Goal: Transaction & Acquisition: Purchase product/service

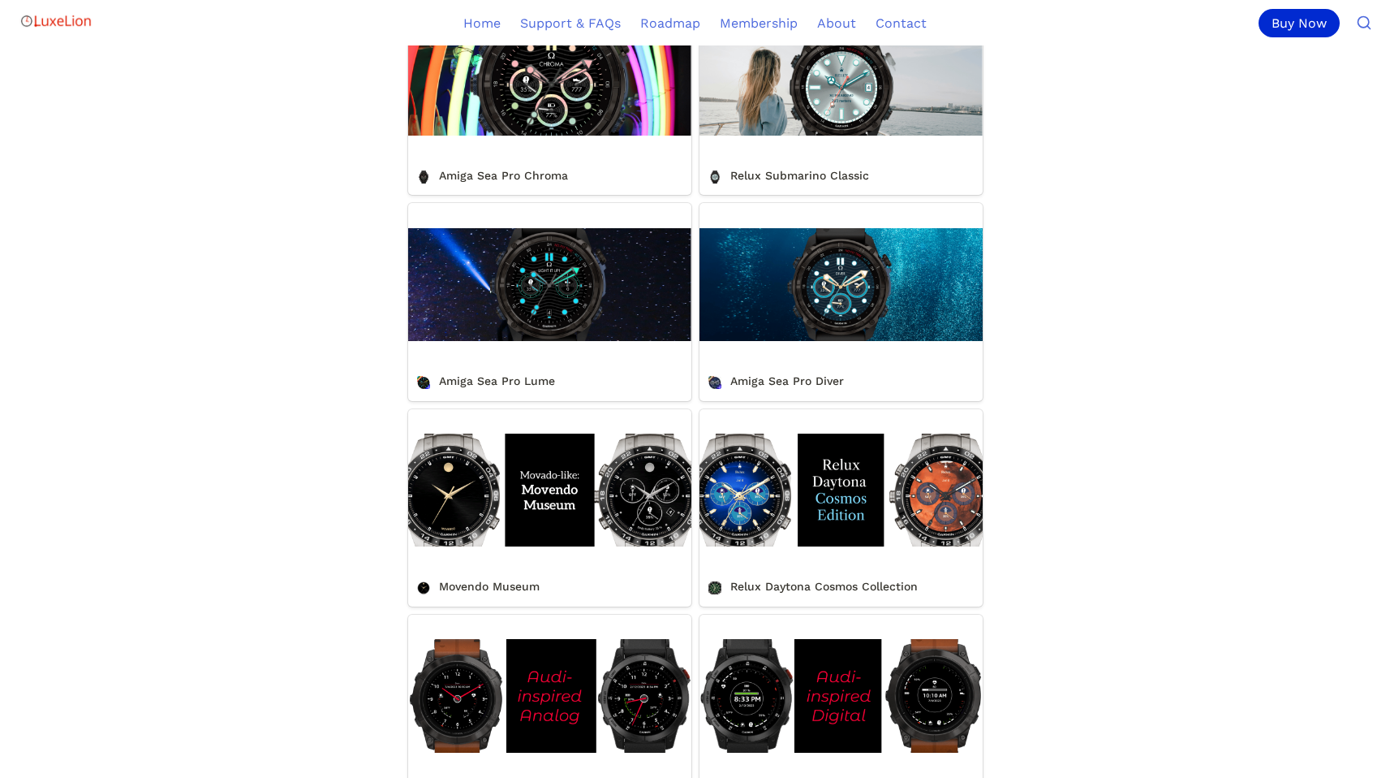
scroll to position [183, 0]
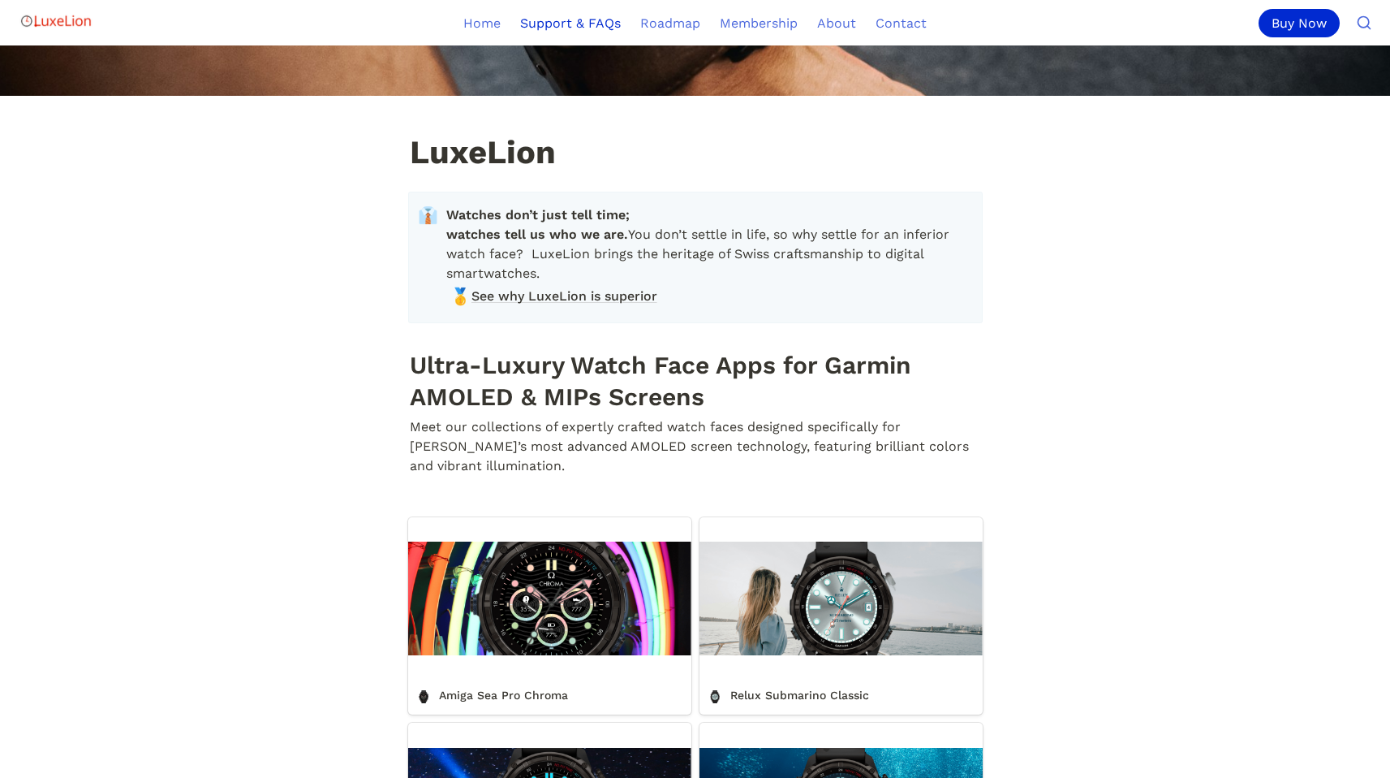
click at [597, 23] on link "Support & FAQs" at bounding box center [571, 22] width 120 height 45
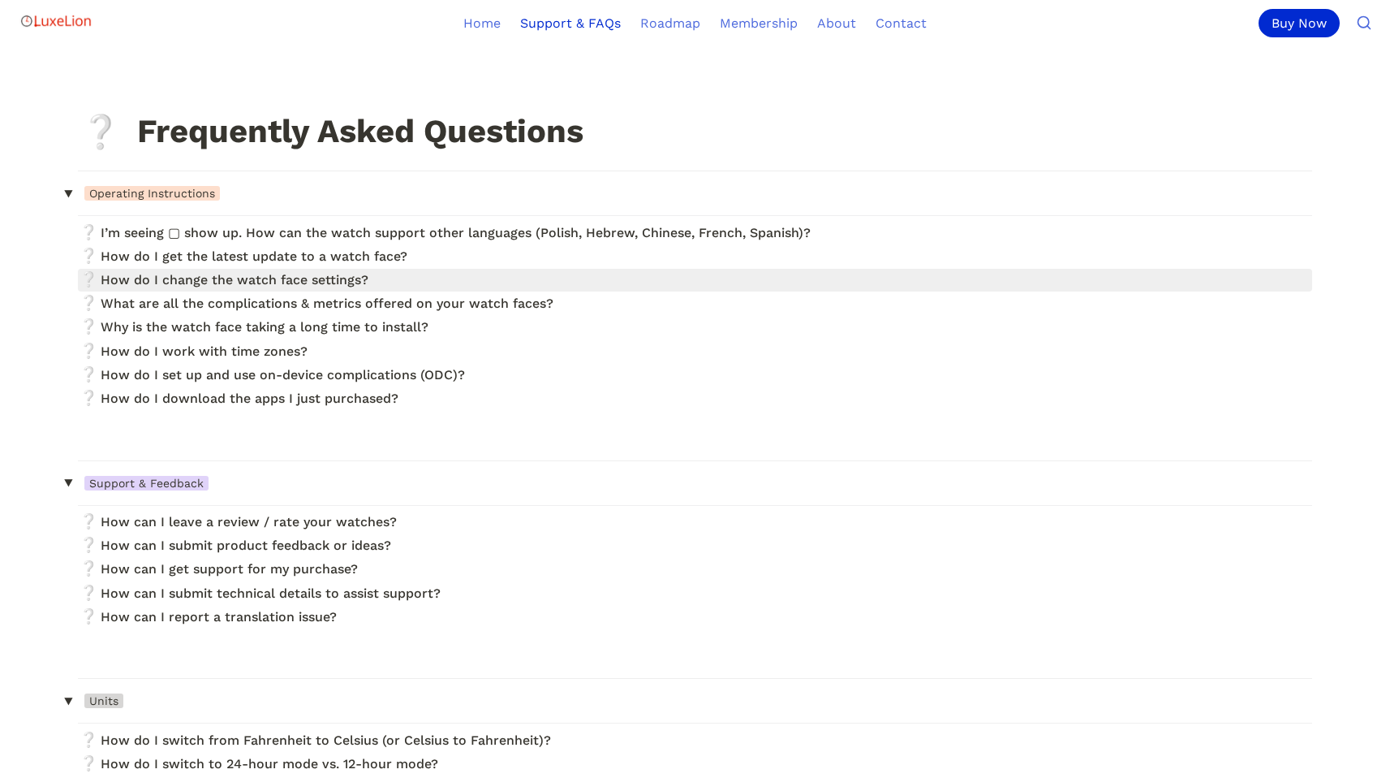
click at [367, 286] on link at bounding box center [695, 280] width 1235 height 22
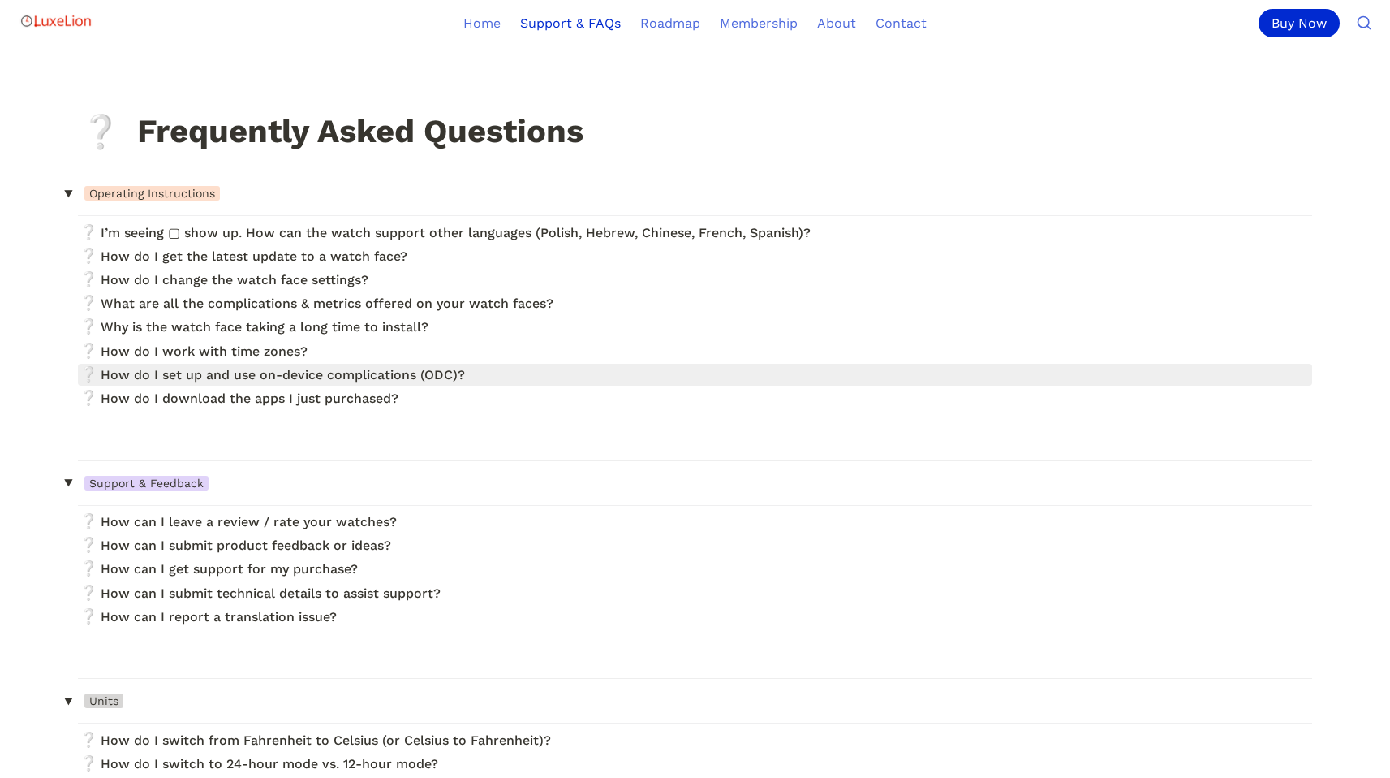
click at [244, 370] on link at bounding box center [695, 375] width 1235 height 22
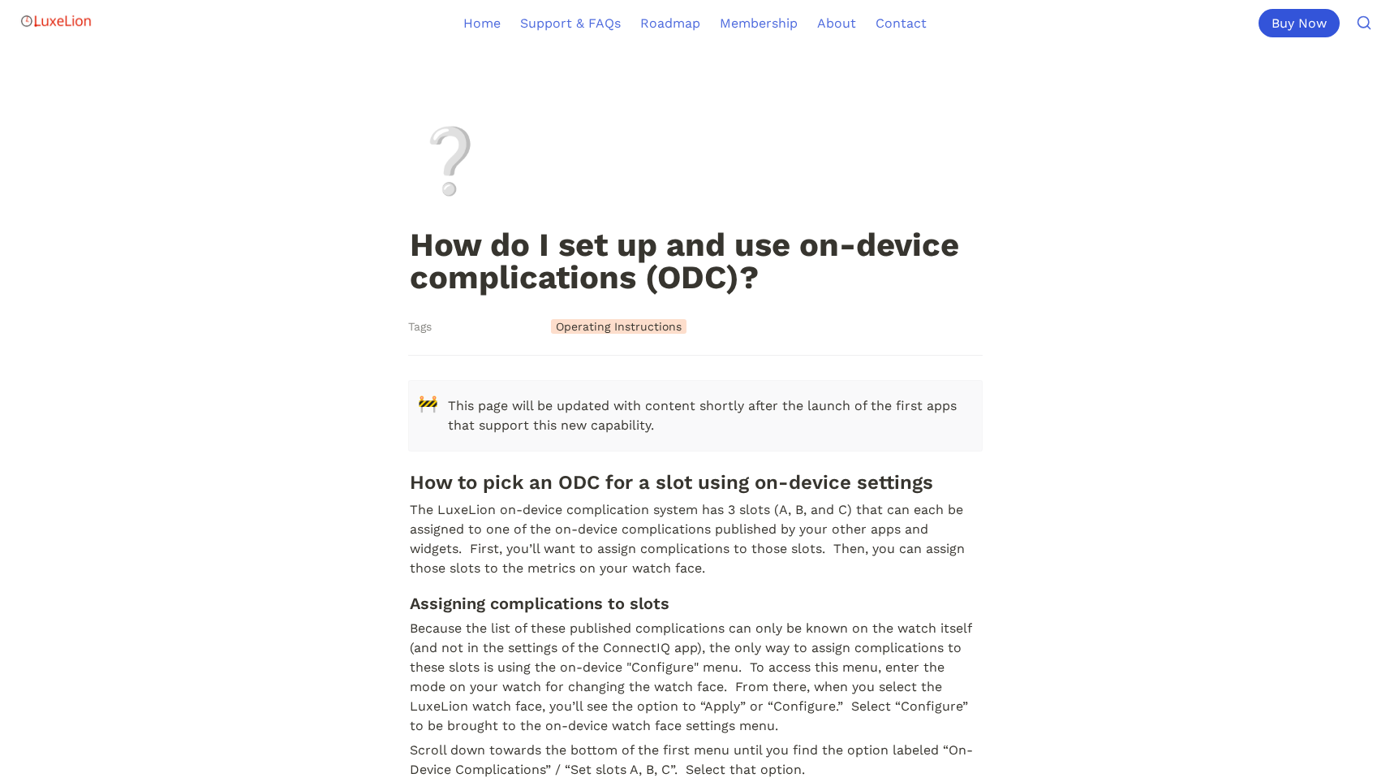
click at [1298, 19] on div "Buy Now" at bounding box center [1299, 23] width 81 height 28
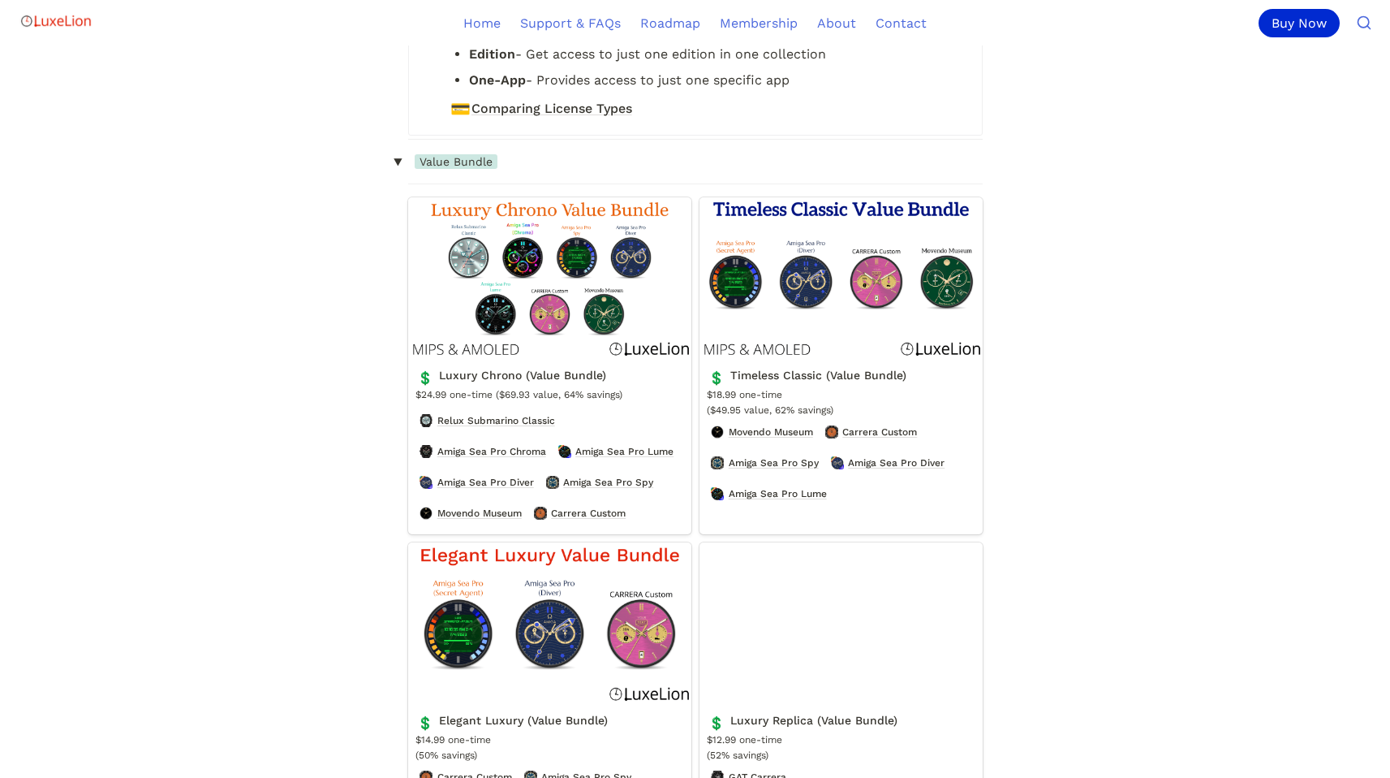
scroll to position [551, 0]
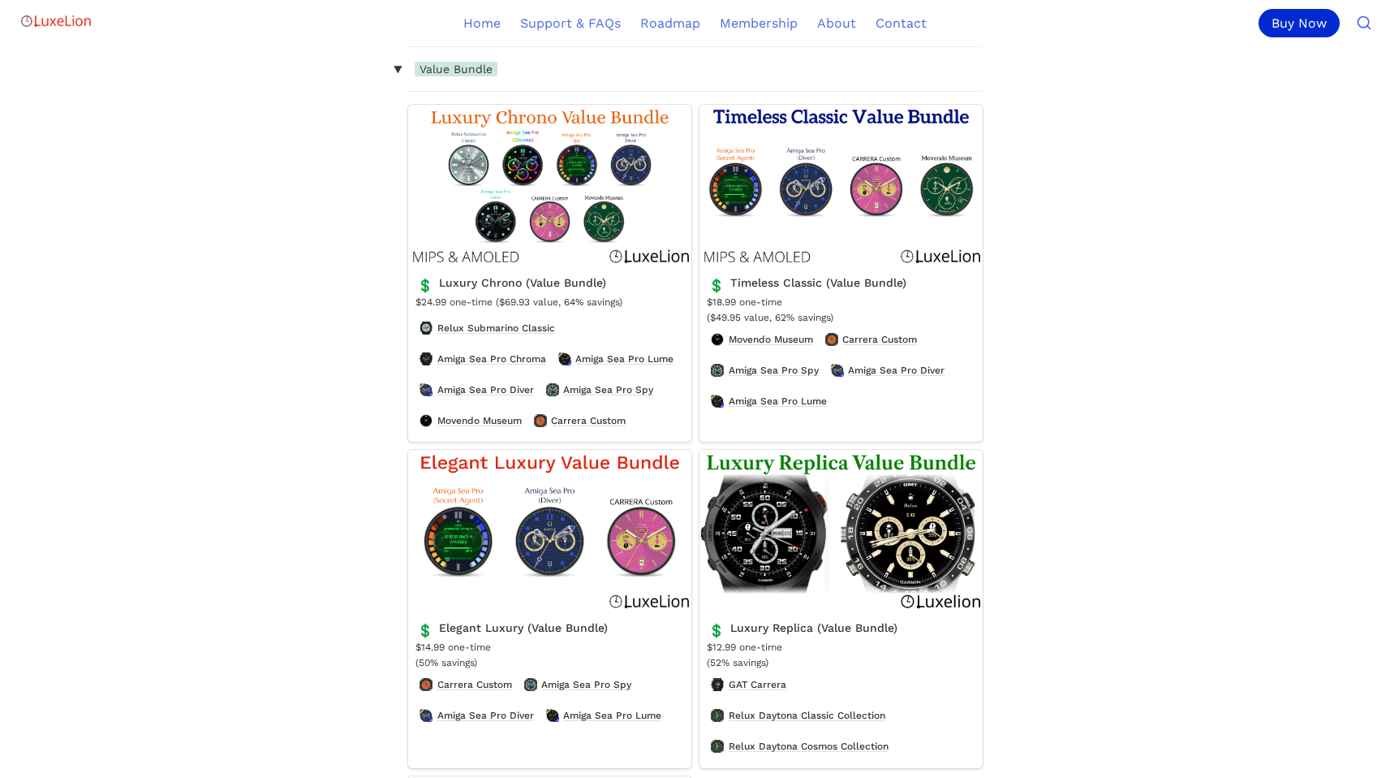
click at [879, 362] on link "Timeless Classic (Value Bundle)" at bounding box center [841, 273] width 283 height 337
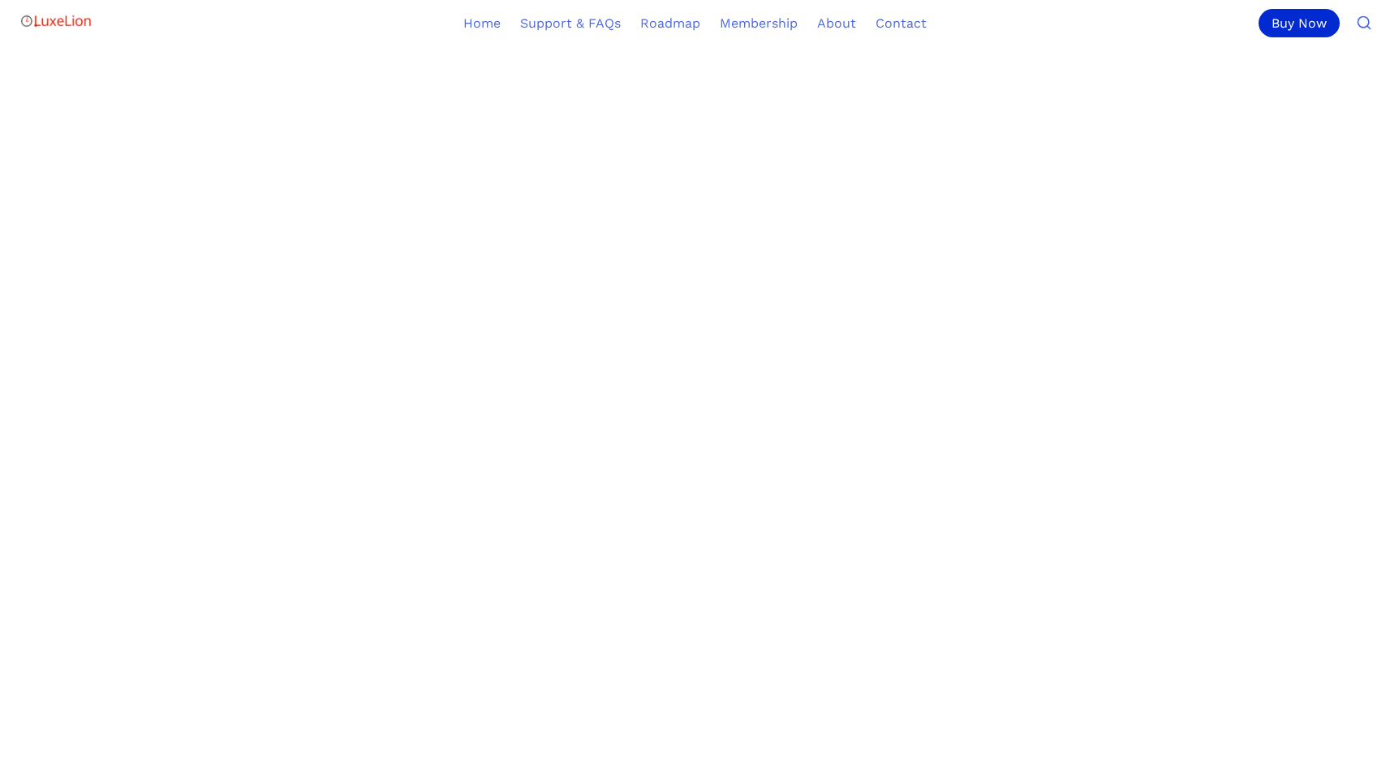
scroll to position [992, 0]
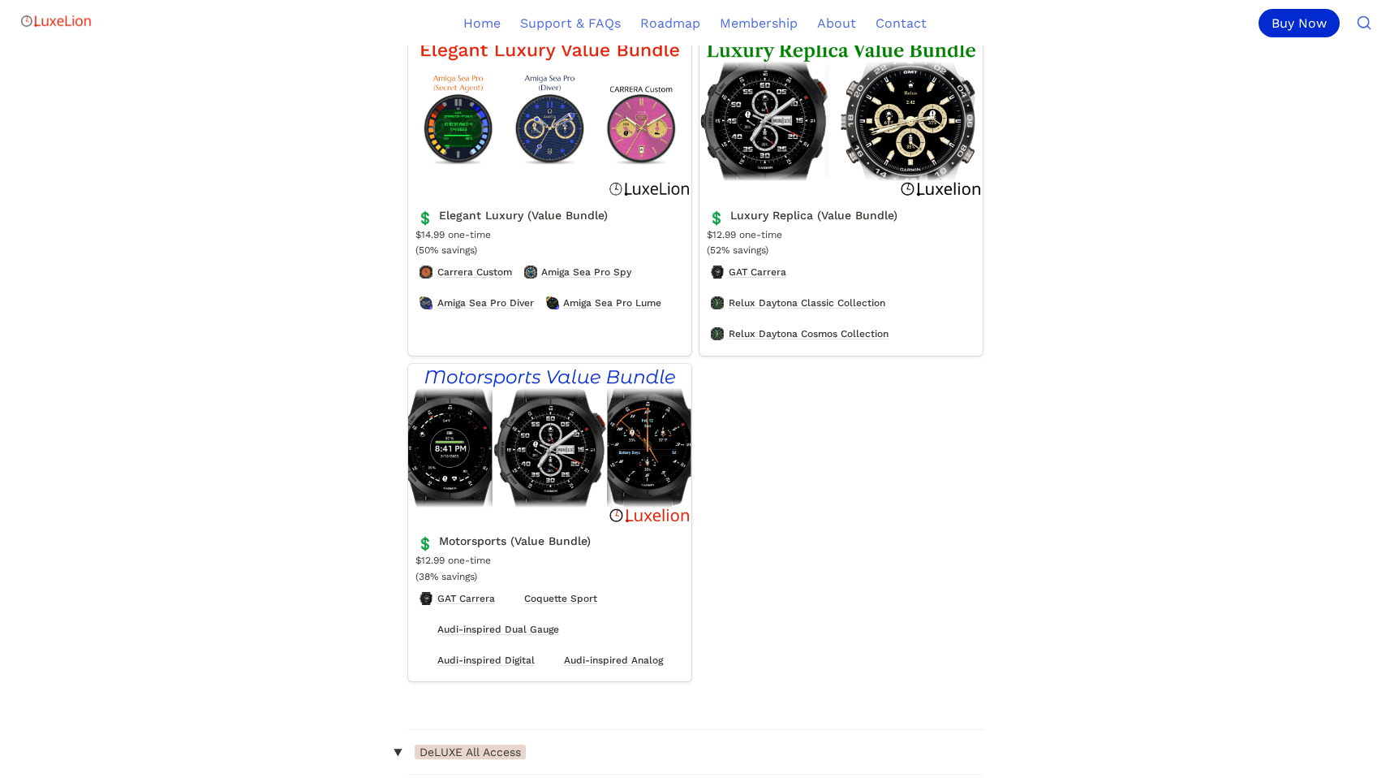
scroll to position [714, 0]
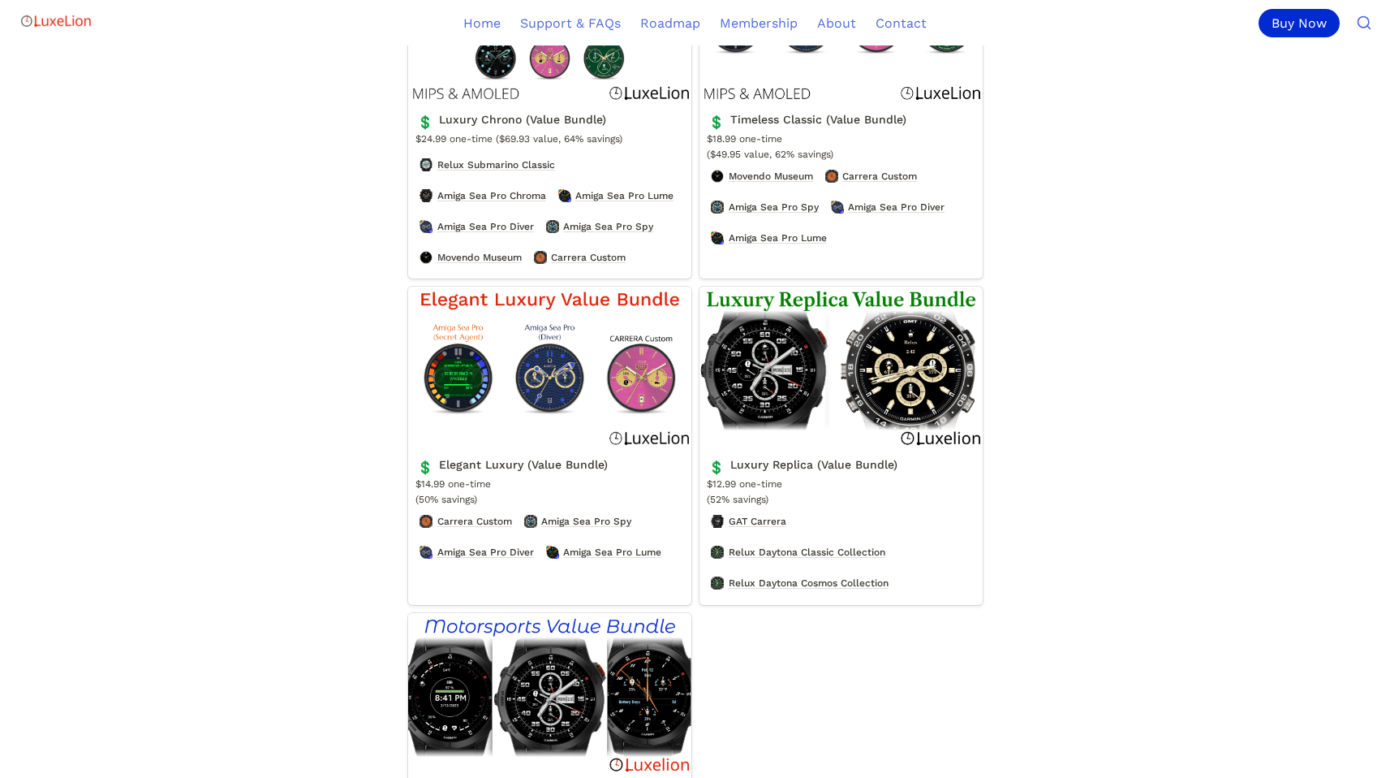
click at [801, 395] on link "Luxury Replica (Value Bundle)" at bounding box center [841, 446] width 283 height 318
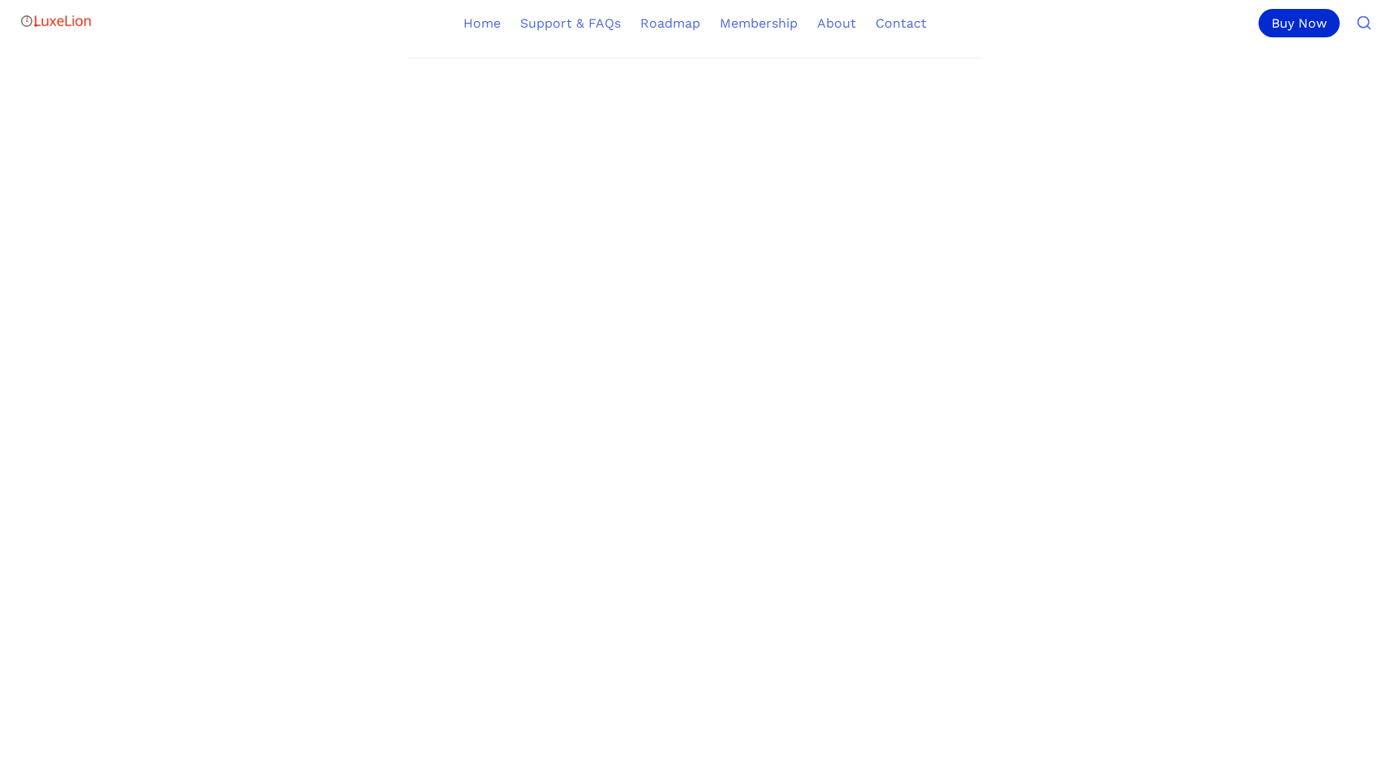
scroll to position [402, 0]
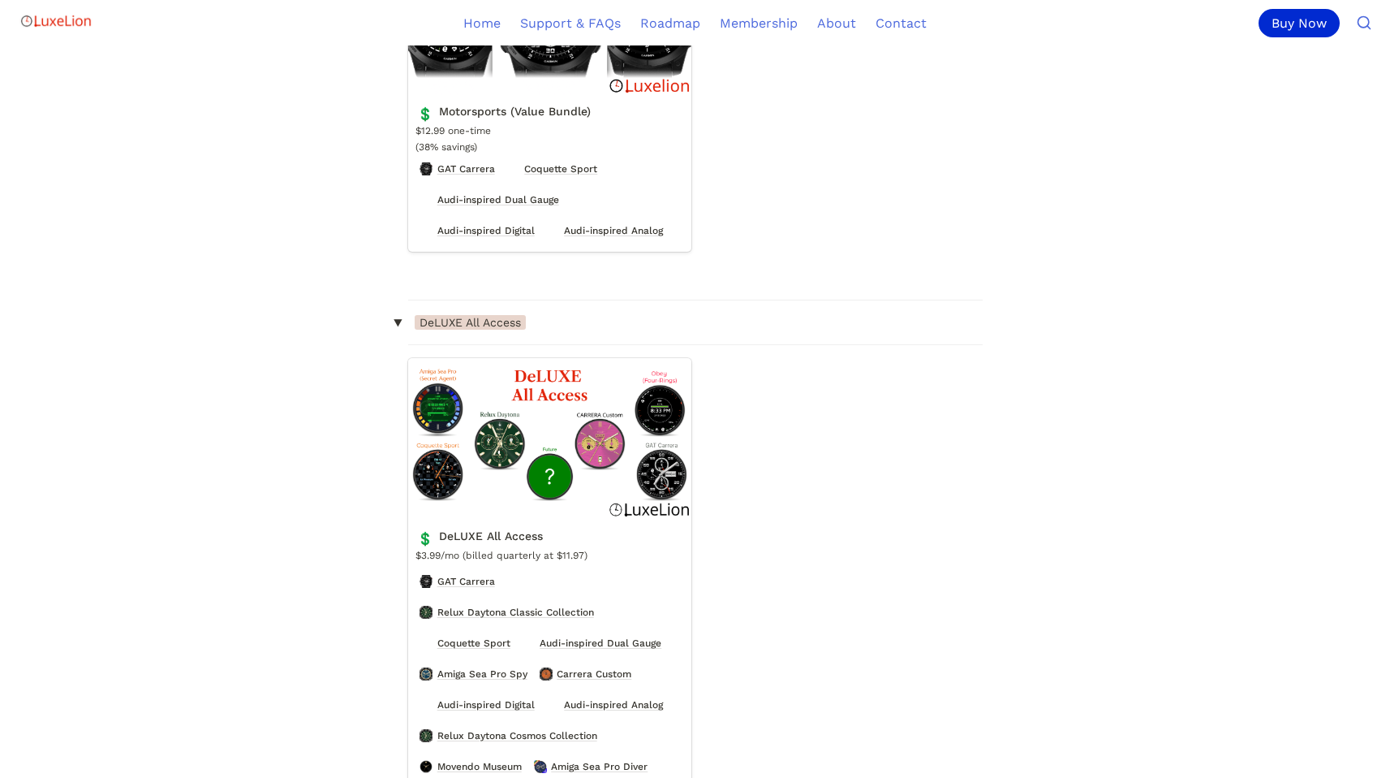
scroll to position [1645, 0]
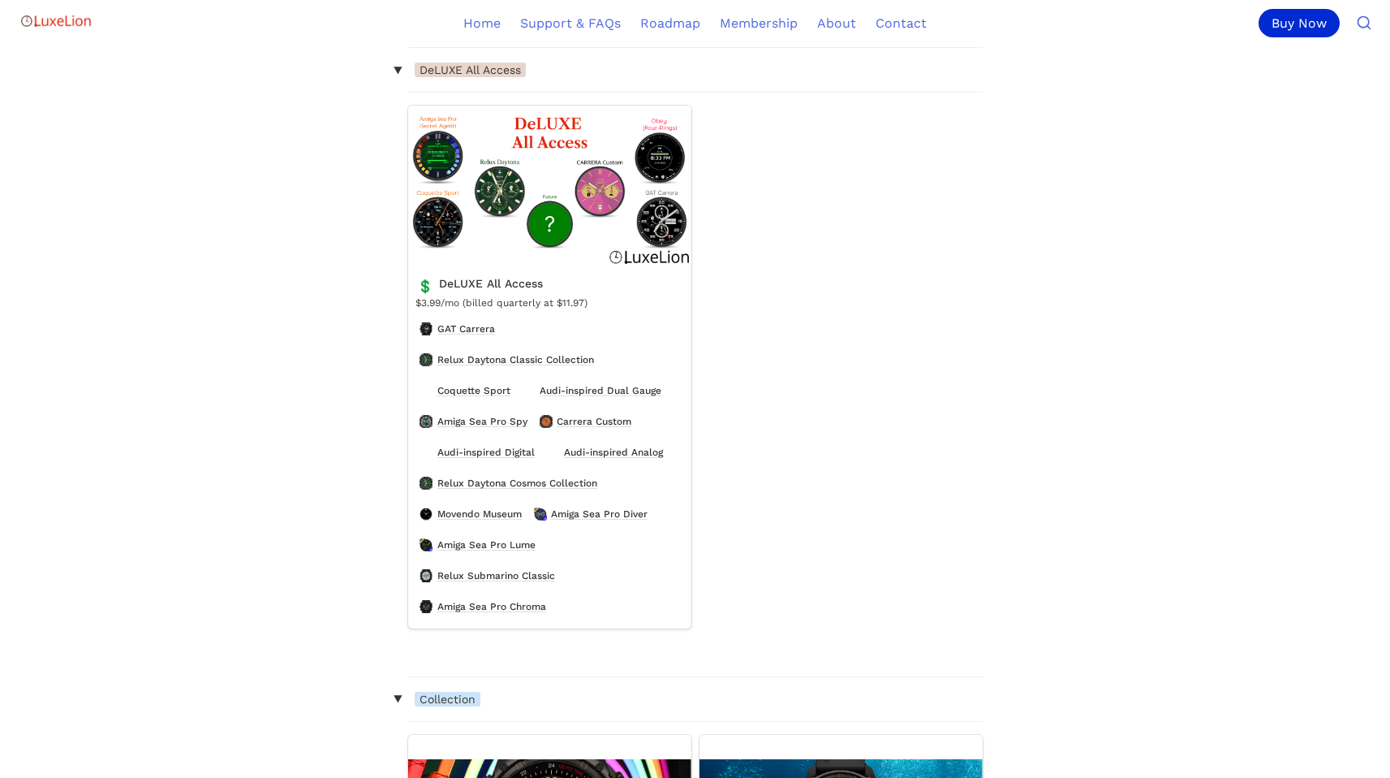
click at [503, 591] on link "DeLUXE All Access" at bounding box center [549, 367] width 283 height 522
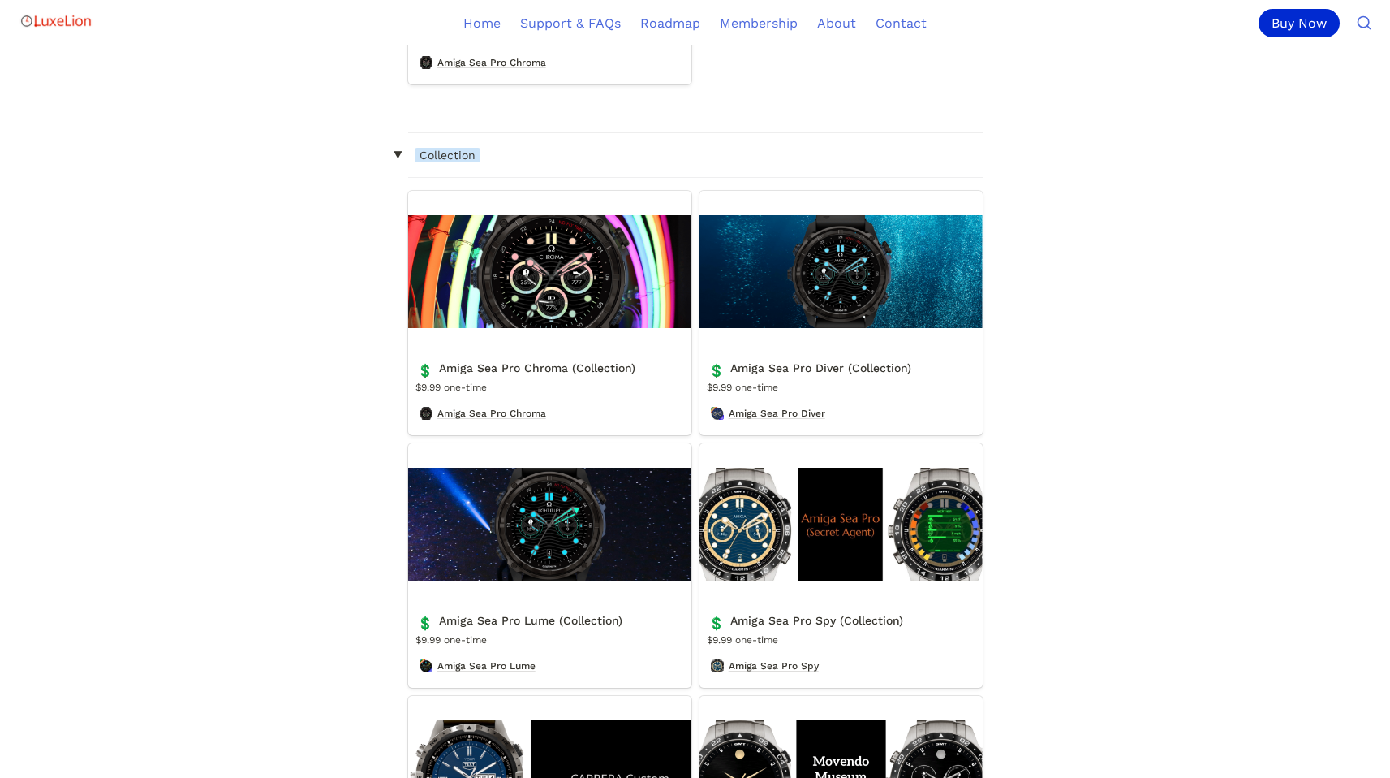
scroll to position [2024, 0]
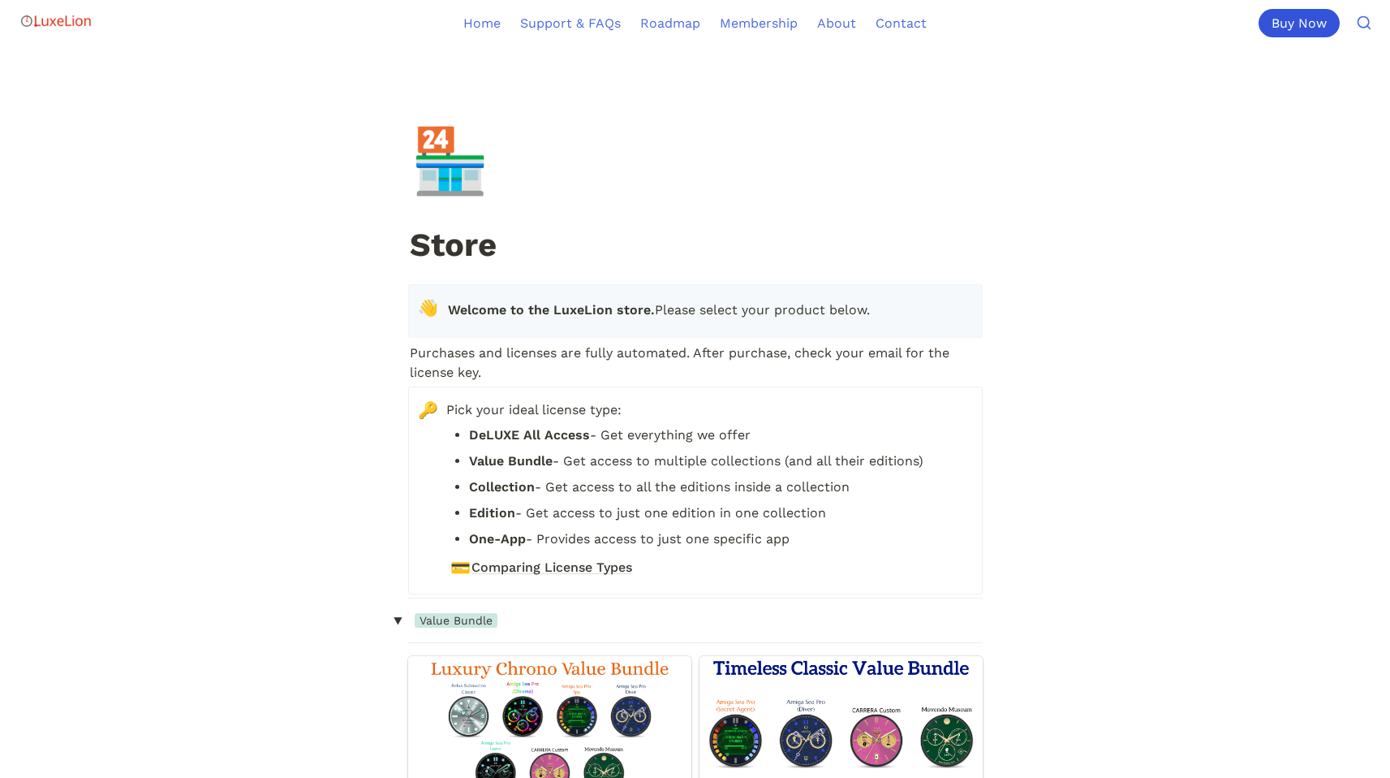
click at [1281, 15] on div "Buy Now" at bounding box center [1299, 23] width 81 height 28
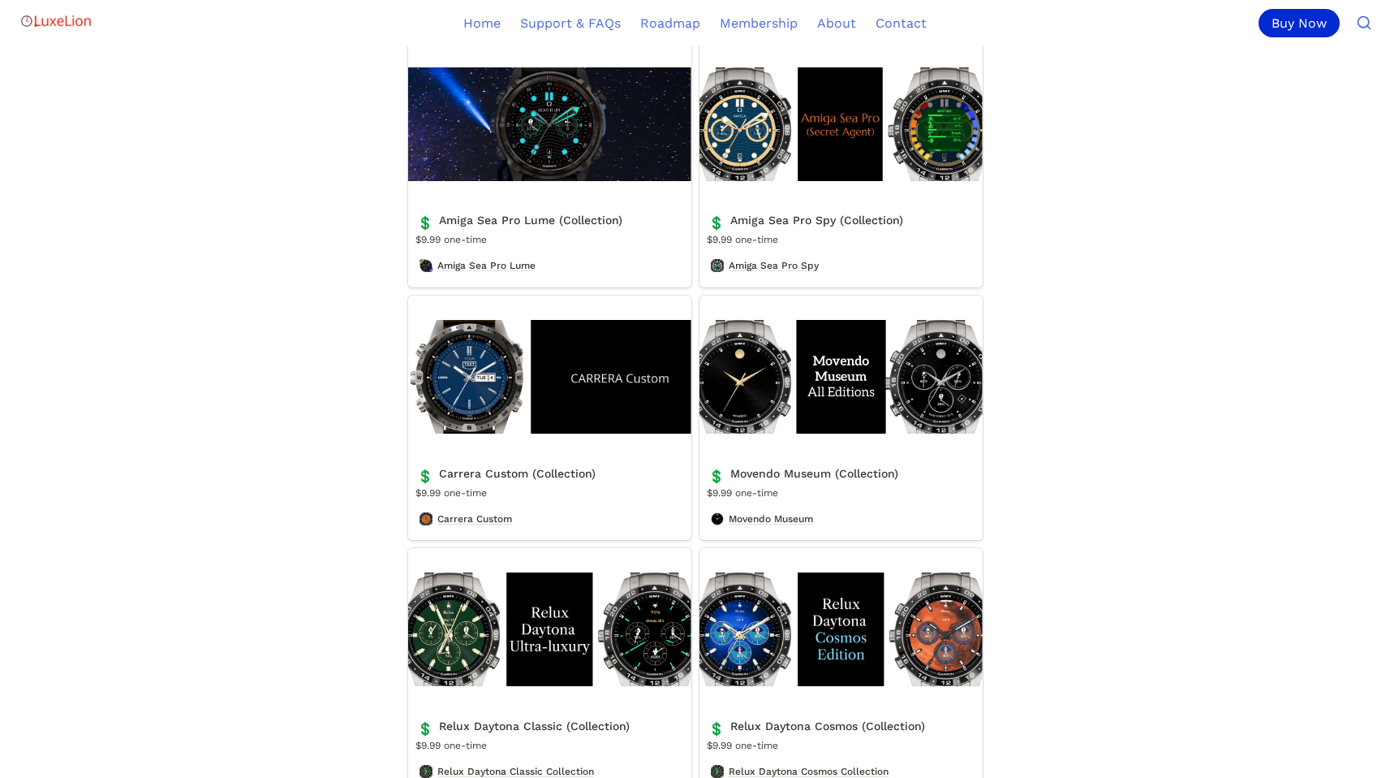
scroll to position [2821, 0]
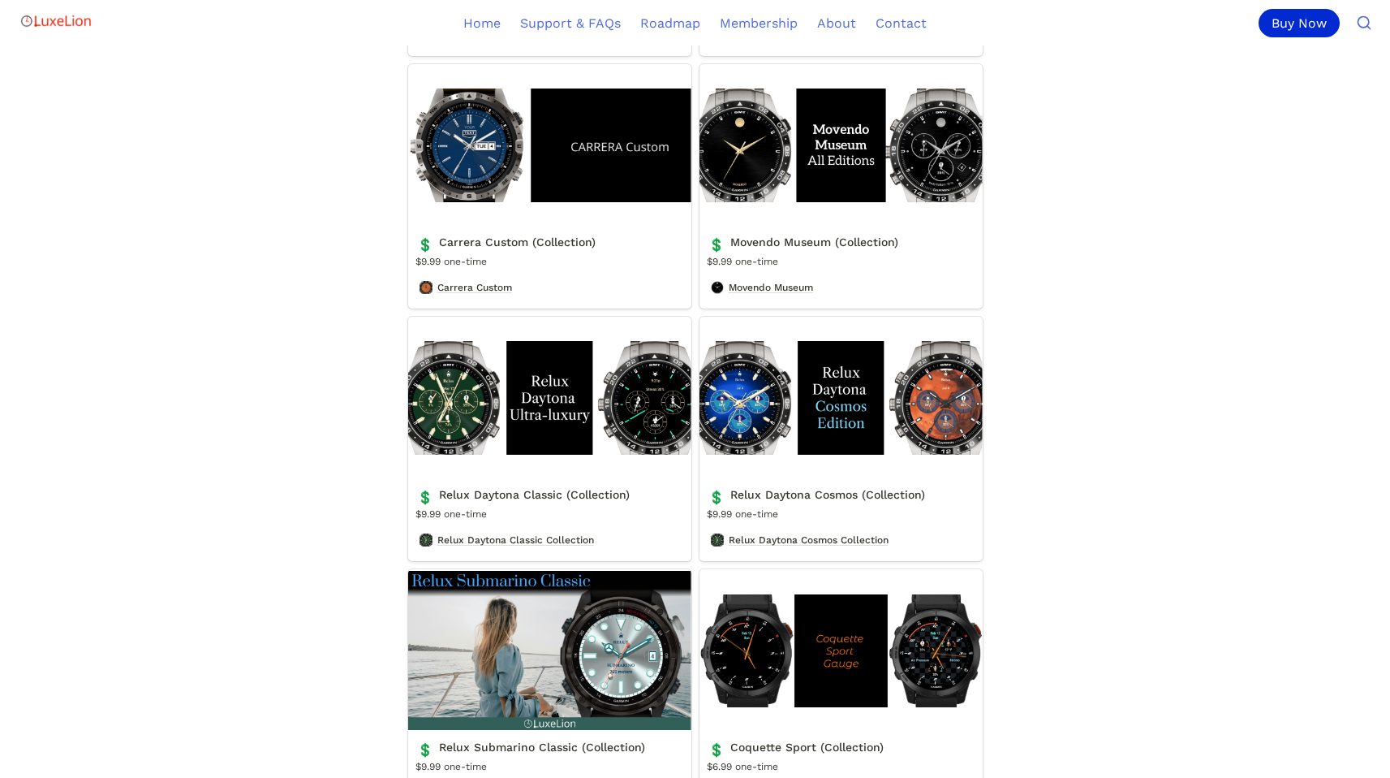
click at [510, 260] on link "Carrera Custom (Collection)" at bounding box center [549, 186] width 283 height 244
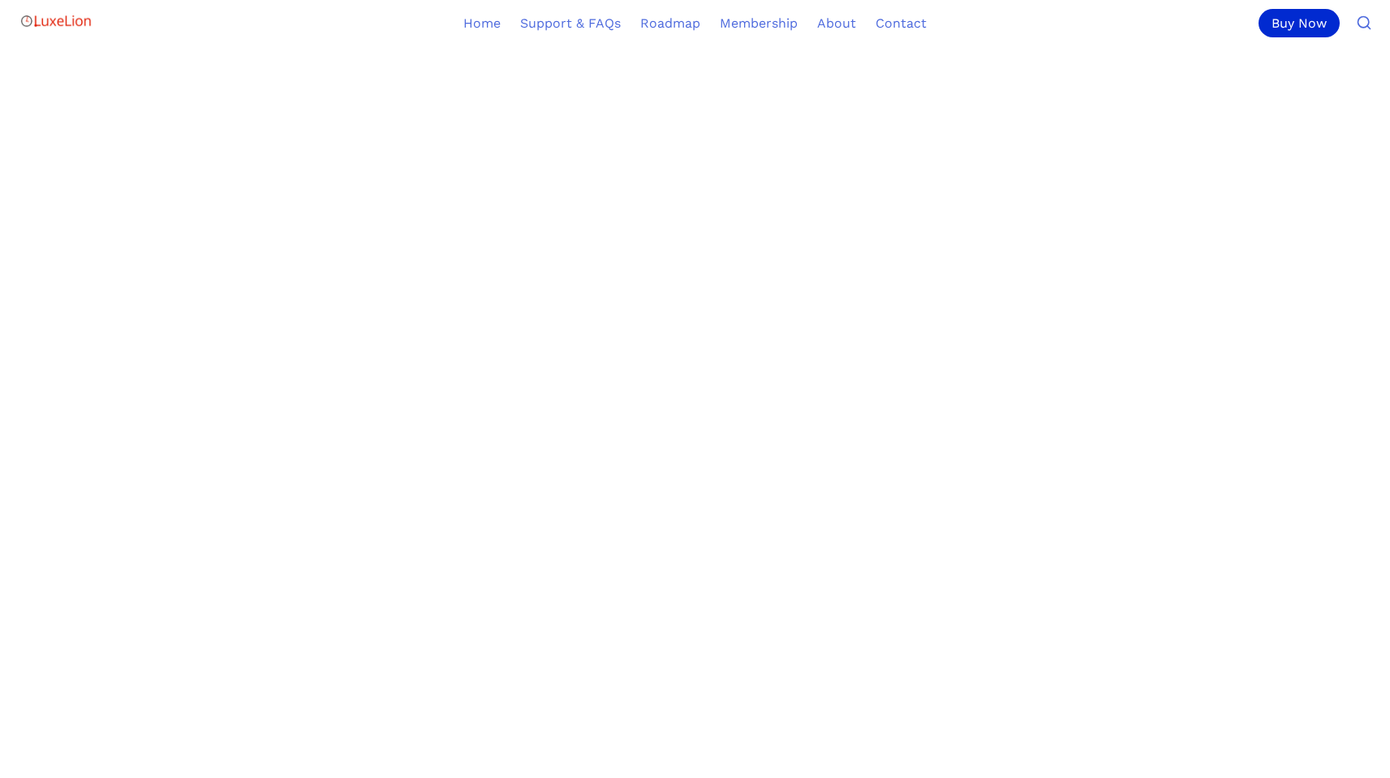
scroll to position [441, 0]
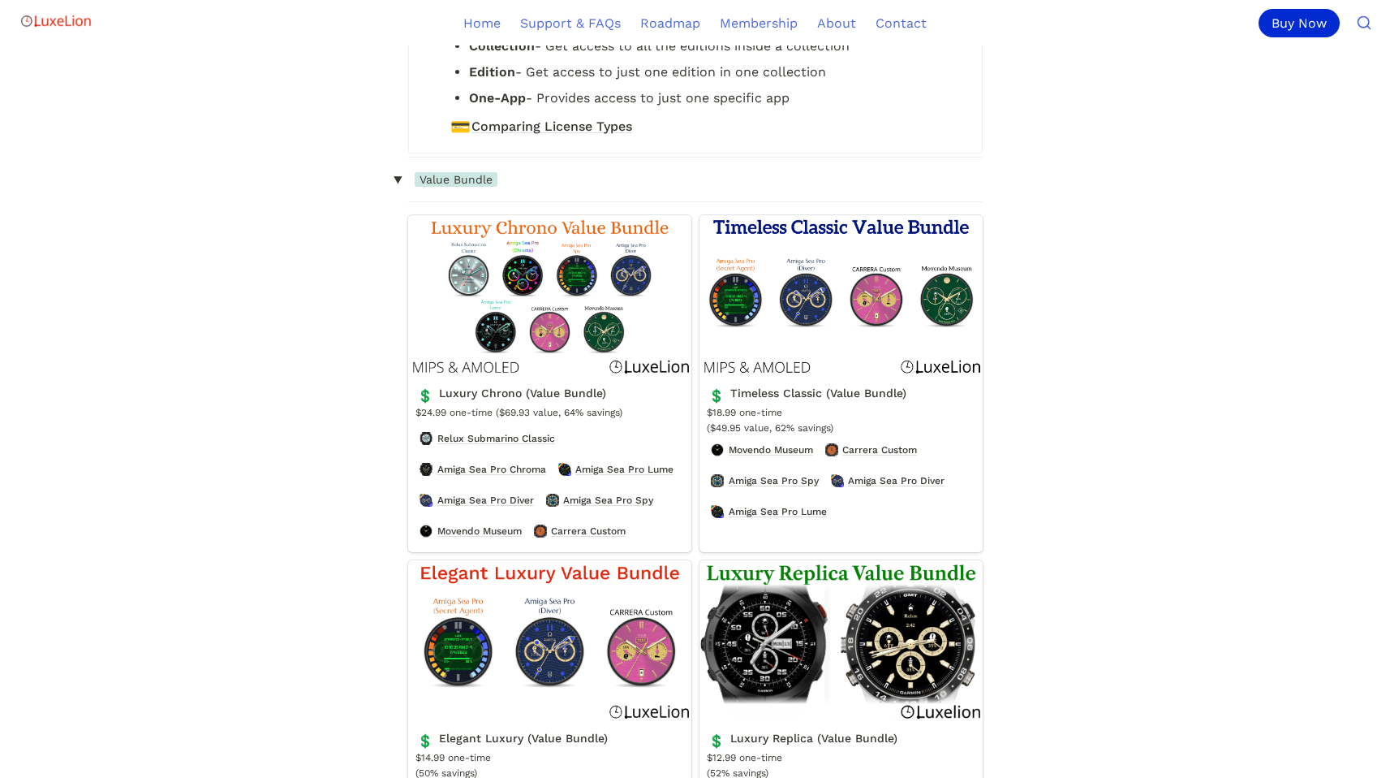
scroll to position [2821, 0]
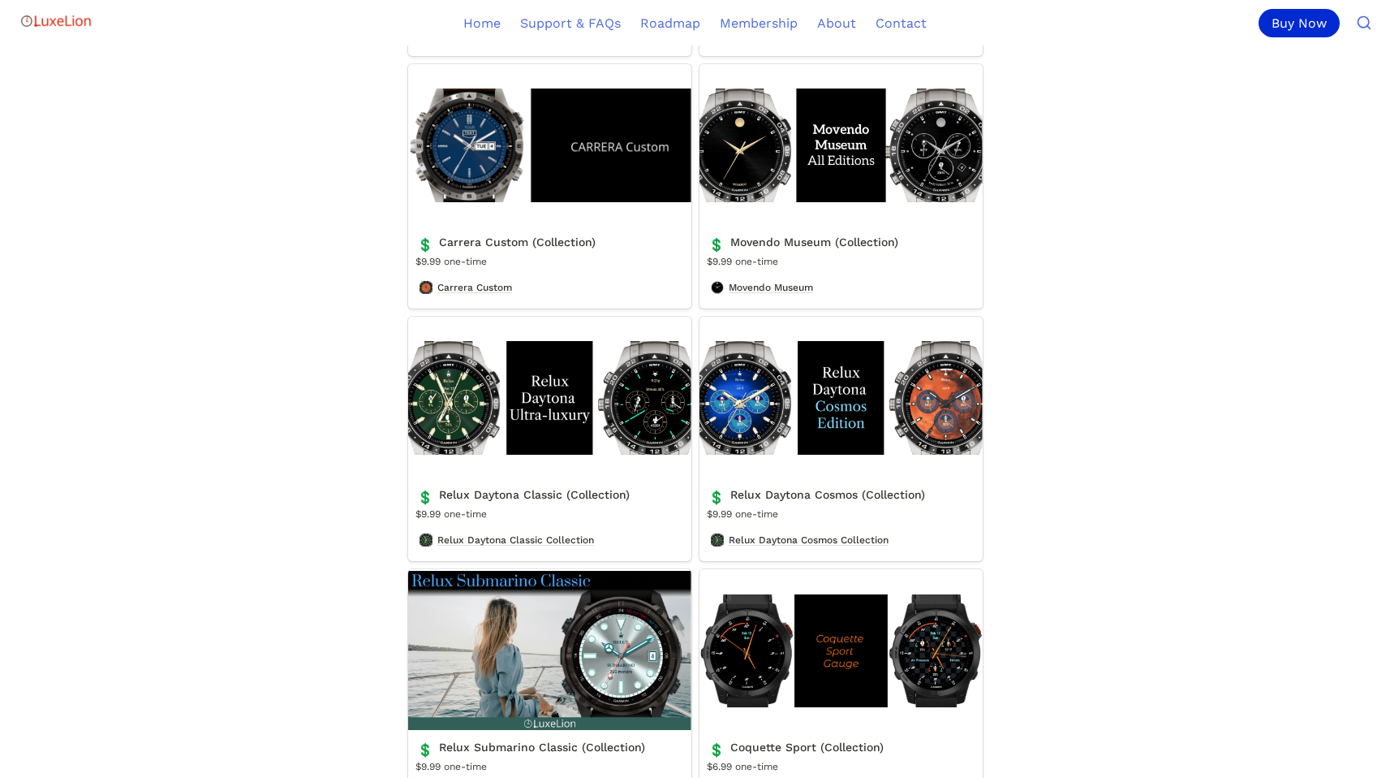
click at [539, 420] on link "Relux Daytona Classic (Collection)" at bounding box center [549, 439] width 283 height 244
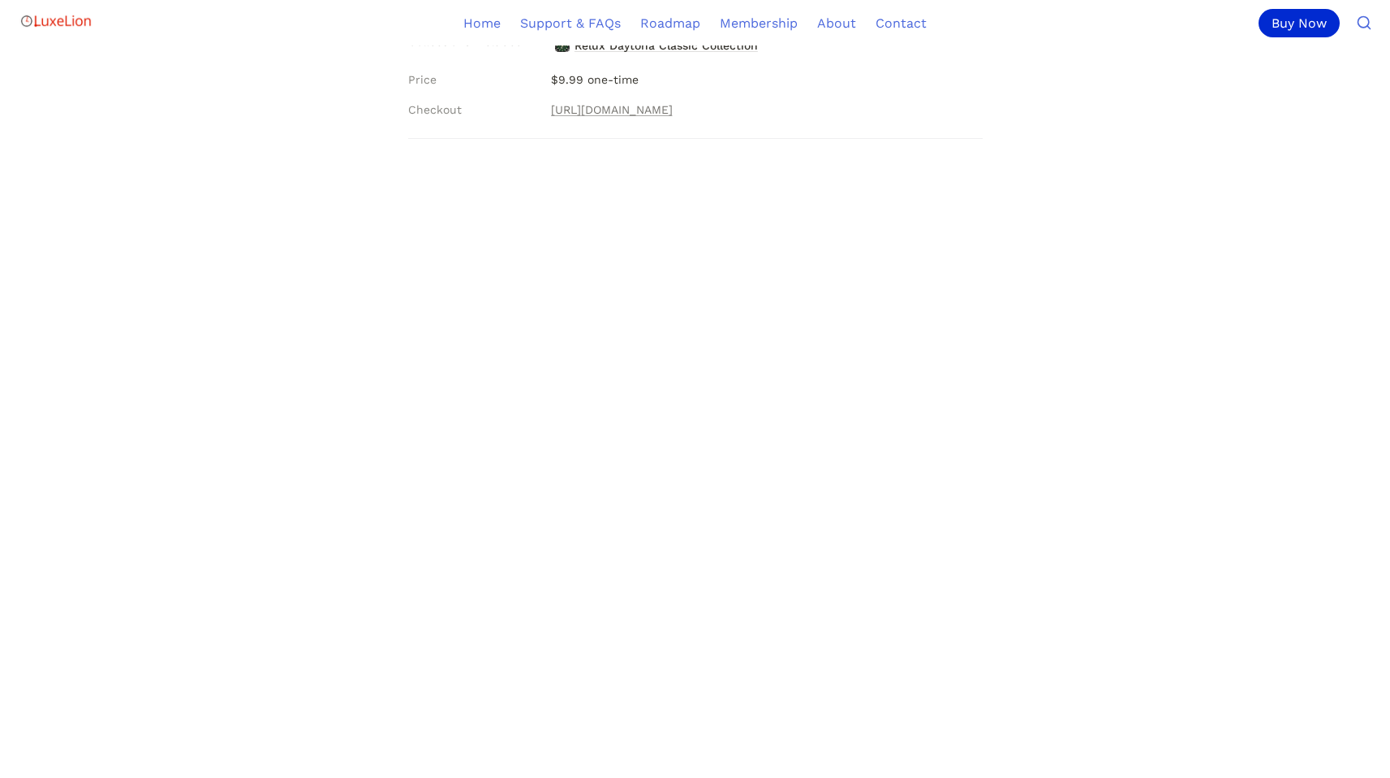
scroll to position [274, 0]
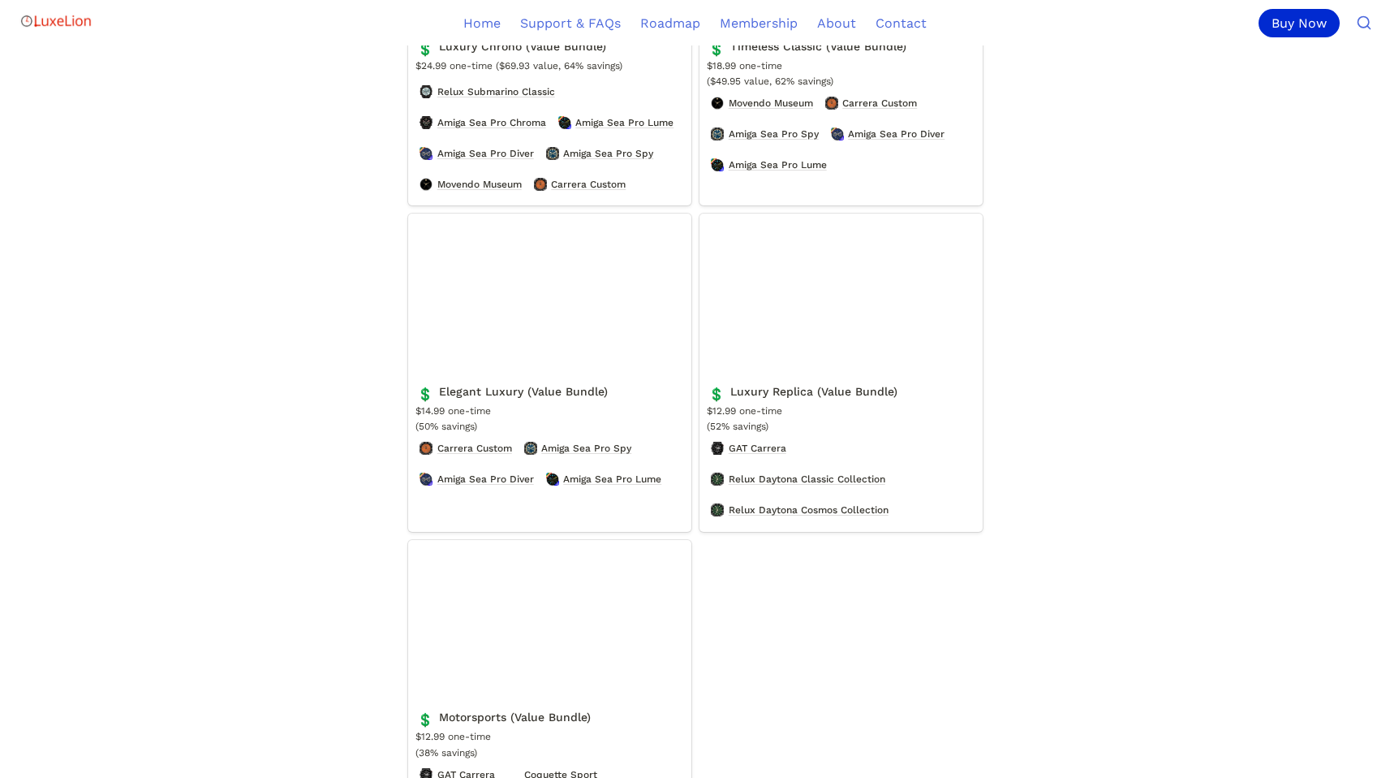
scroll to position [798, 0]
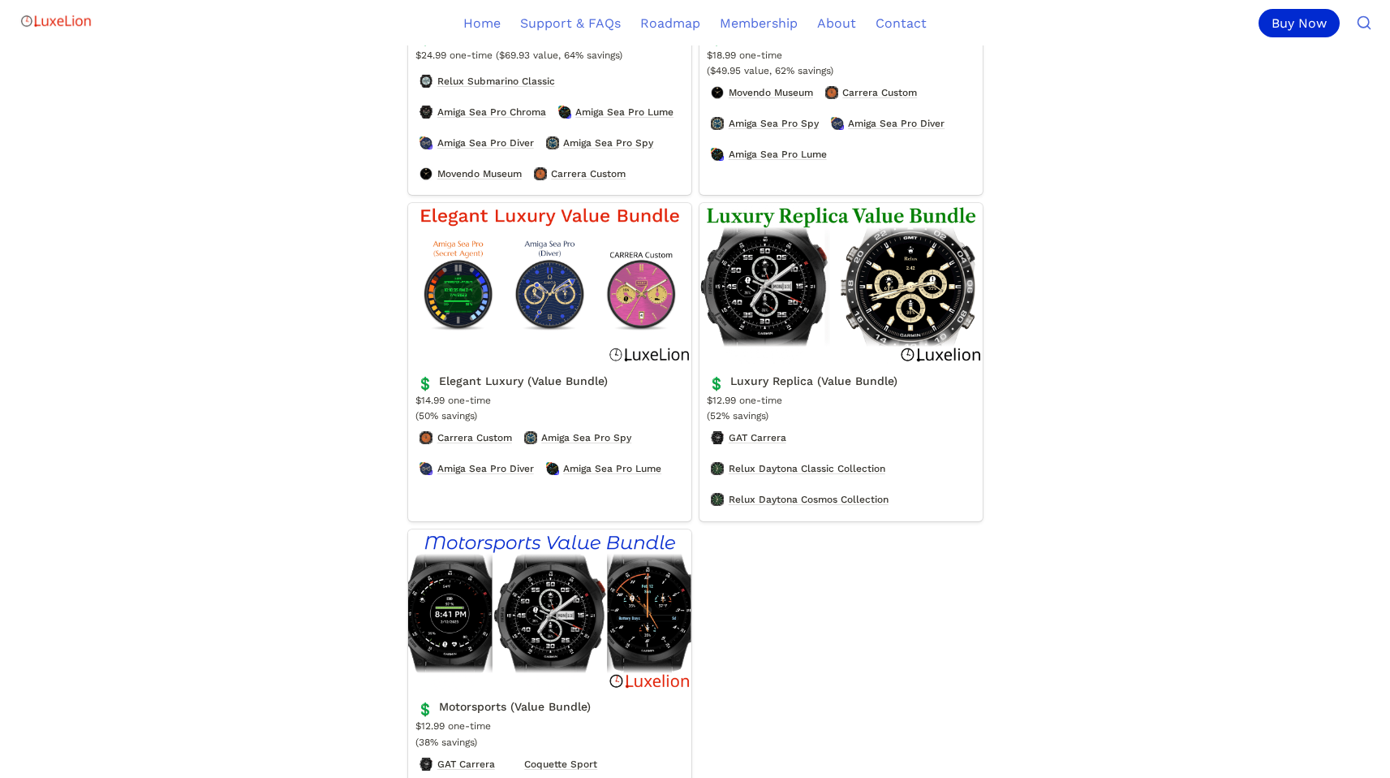
click at [806, 315] on link "Luxury Replica (Value Bundle)" at bounding box center [841, 362] width 283 height 318
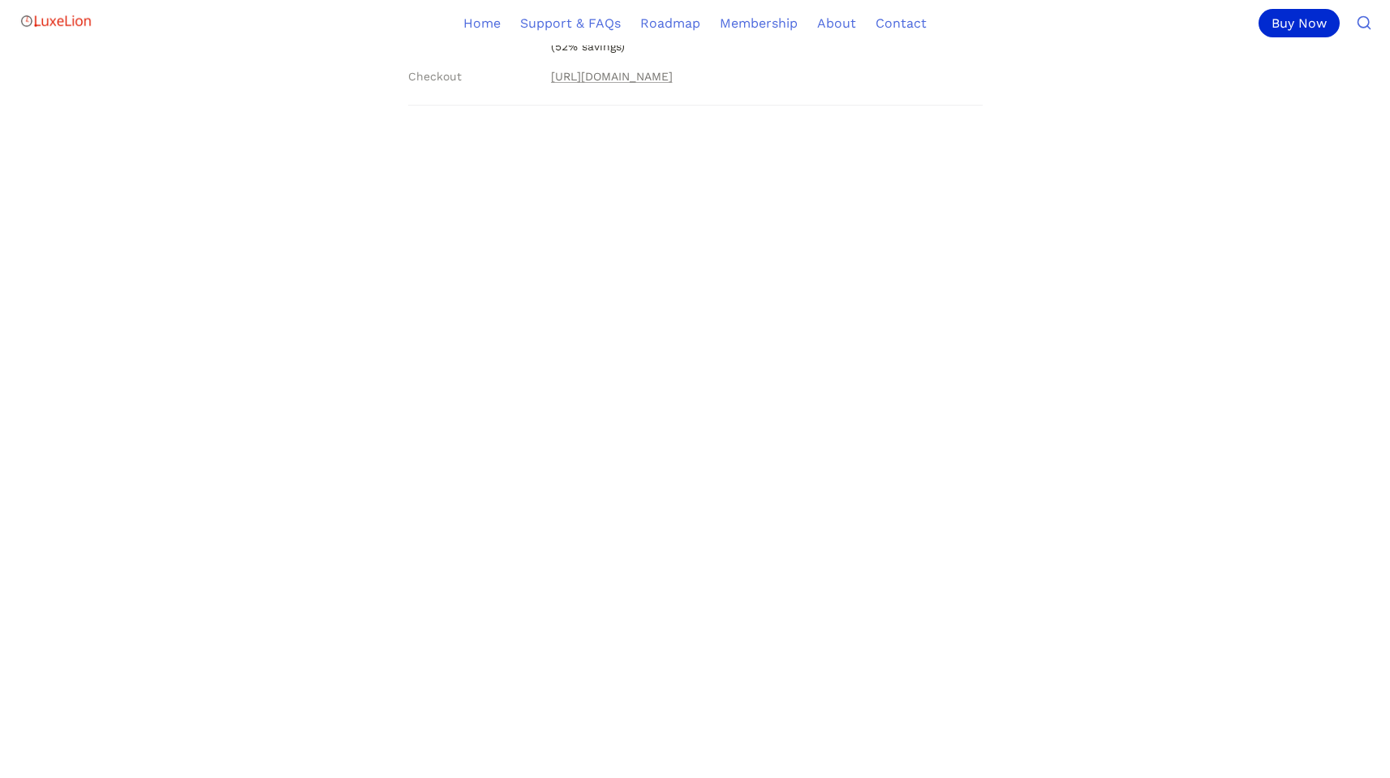
scroll to position [355, 0]
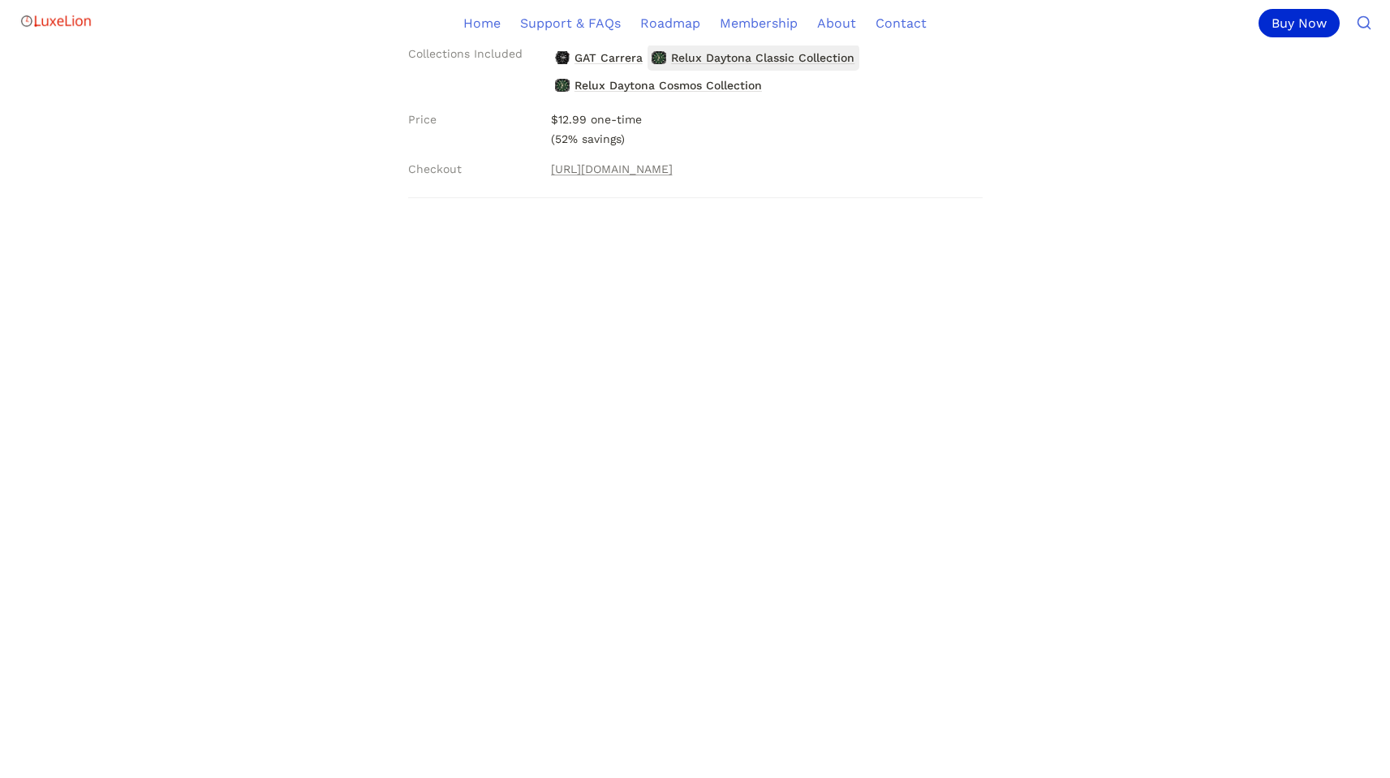
click at [805, 55] on span "Relux Daytona Classic Collection" at bounding box center [763, 57] width 187 height 21
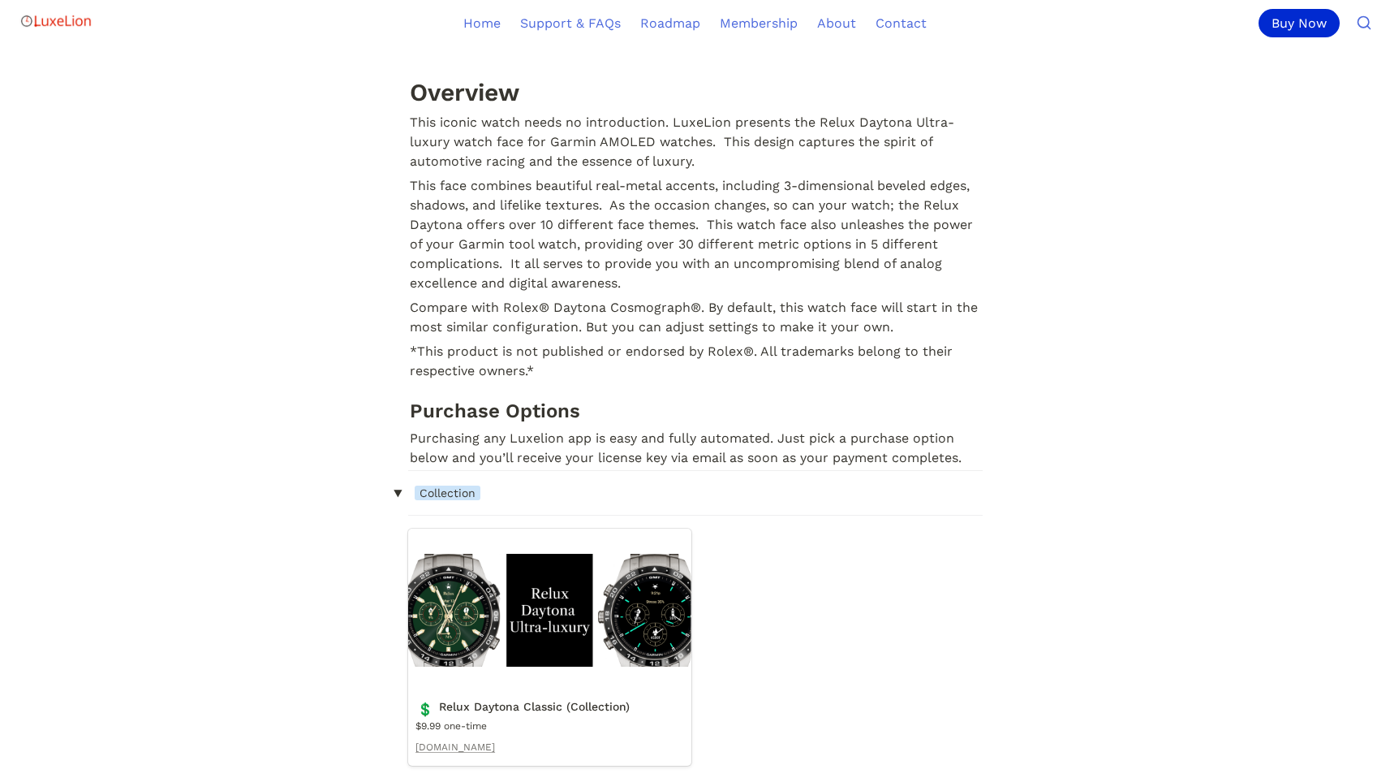
scroll to position [925, 0]
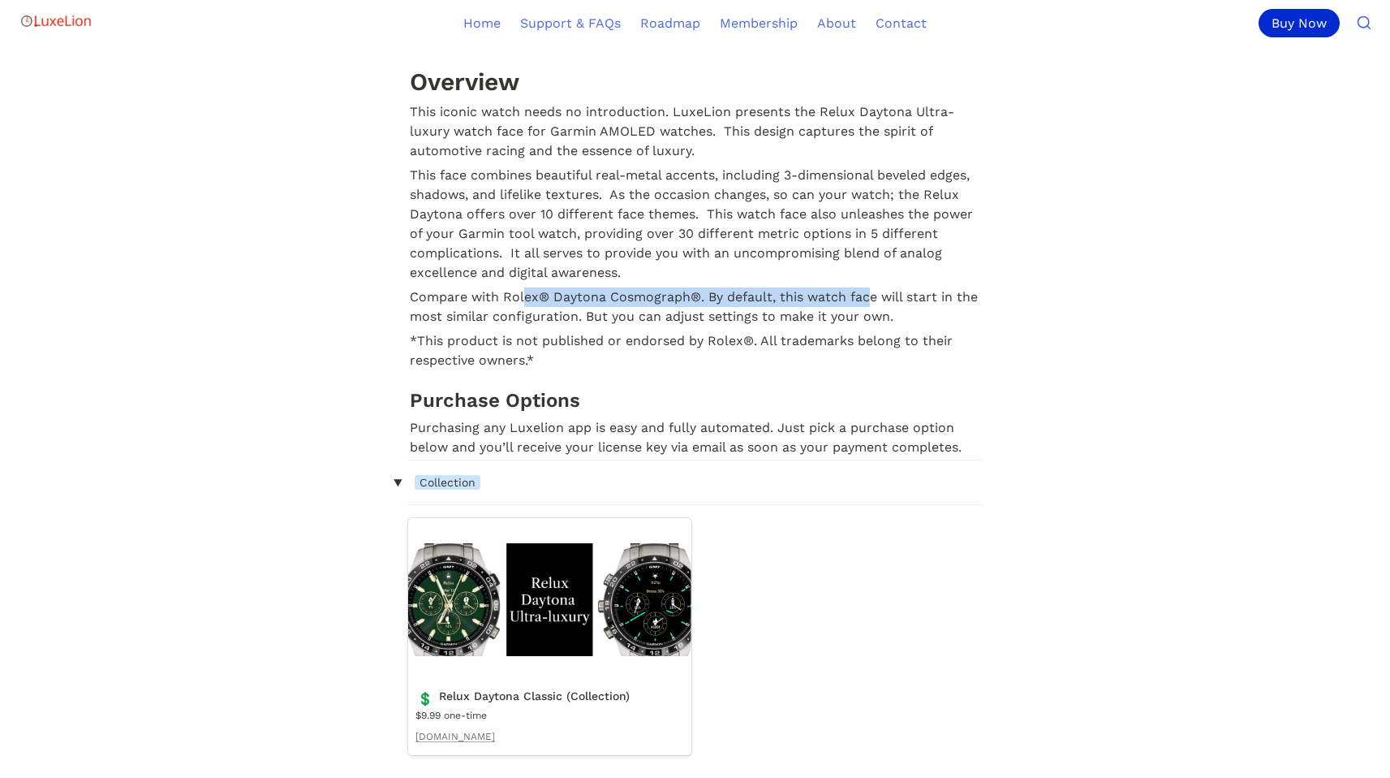
drag, startPoint x: 528, startPoint y: 301, endPoint x: 869, endPoint y: 295, distance: 341.0
click at [869, 295] on p "Compare with Rolex® Daytona Cosmograph®. By default, this watch face will start…" at bounding box center [695, 307] width 575 height 44
click at [885, 295] on p "Compare with Rolex® Daytona Cosmograph®. By default, this watch face will start…" at bounding box center [695, 307] width 575 height 44
click at [968, 291] on p "Compare with Rolex® Daytona Cosmograph®. By default, this watch face will start…" at bounding box center [695, 307] width 575 height 44
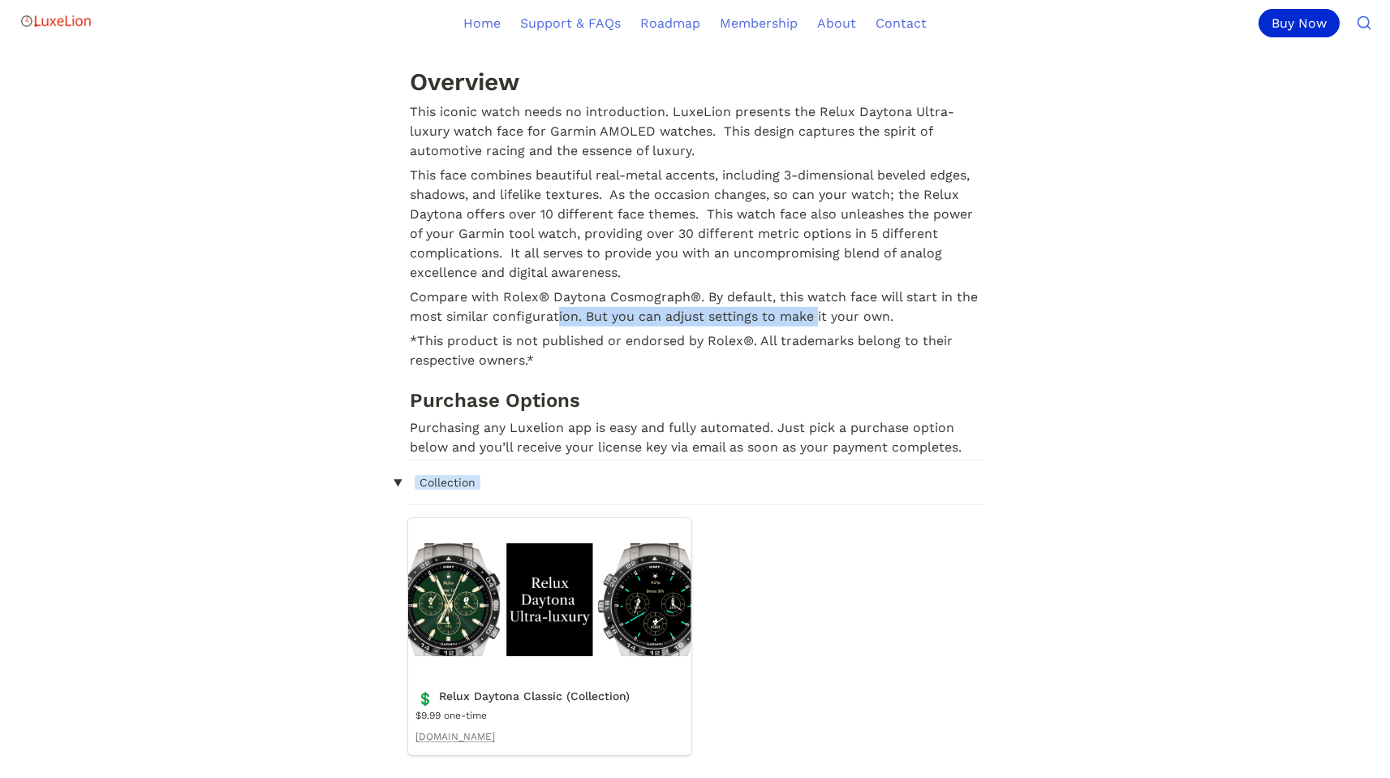
drag, startPoint x: 558, startPoint y: 315, endPoint x: 821, endPoint y: 309, distance: 263.1
click at [816, 308] on p "Compare with Rolex® Daytona Cosmograph®. By default, this watch face will start…" at bounding box center [695, 307] width 575 height 44
click at [846, 308] on p "Compare with Rolex® Daytona Cosmograph®. By default, this watch face will start…" at bounding box center [695, 307] width 575 height 44
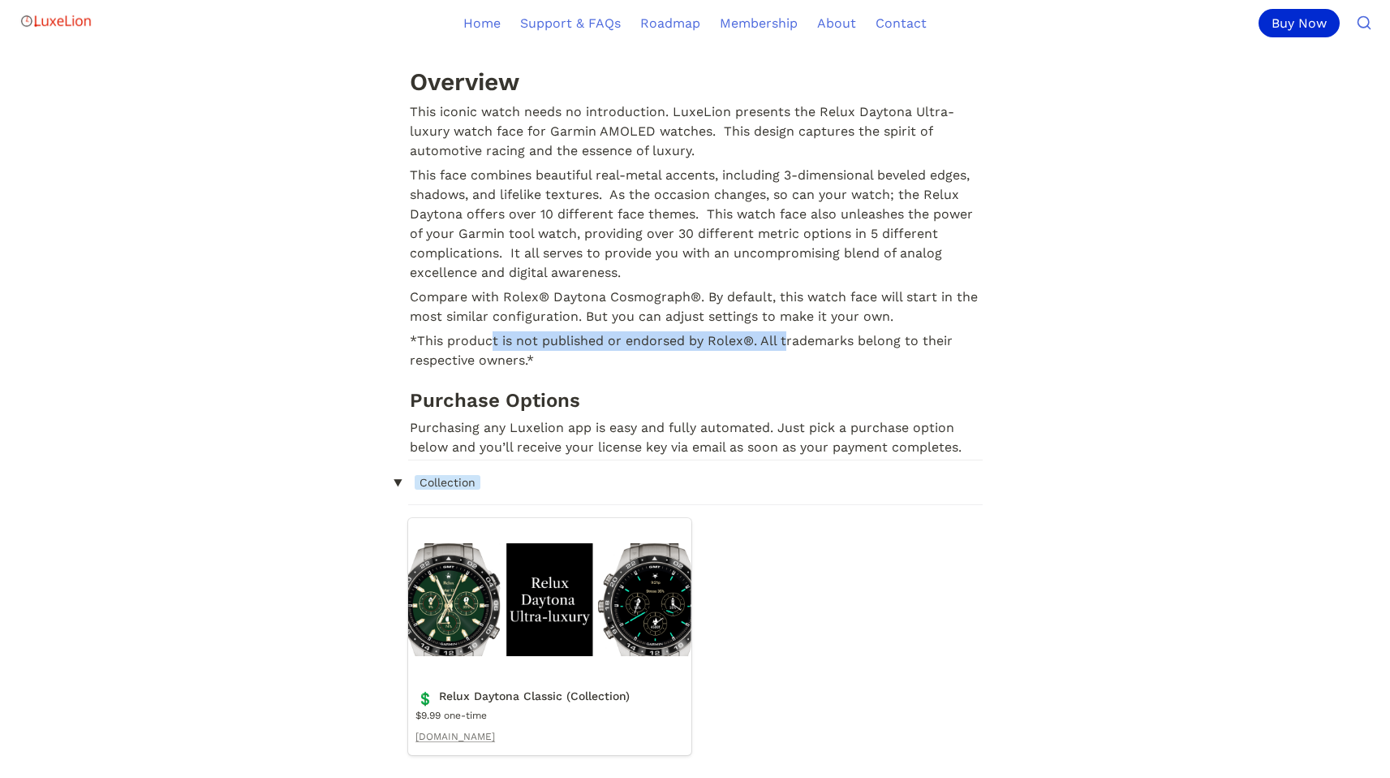
drag, startPoint x: 519, startPoint y: 345, endPoint x: 784, endPoint y: 347, distance: 265.4
click at [784, 347] on p "*This product is not published or endorsed by Rolex®. All trademarks belong to …" at bounding box center [695, 351] width 575 height 44
drag, startPoint x: 734, startPoint y: 313, endPoint x: 672, endPoint y: 312, distance: 61.7
click at [734, 313] on p "Compare with Rolex® Daytona Cosmograph®. By default, this watch face will start…" at bounding box center [695, 307] width 575 height 44
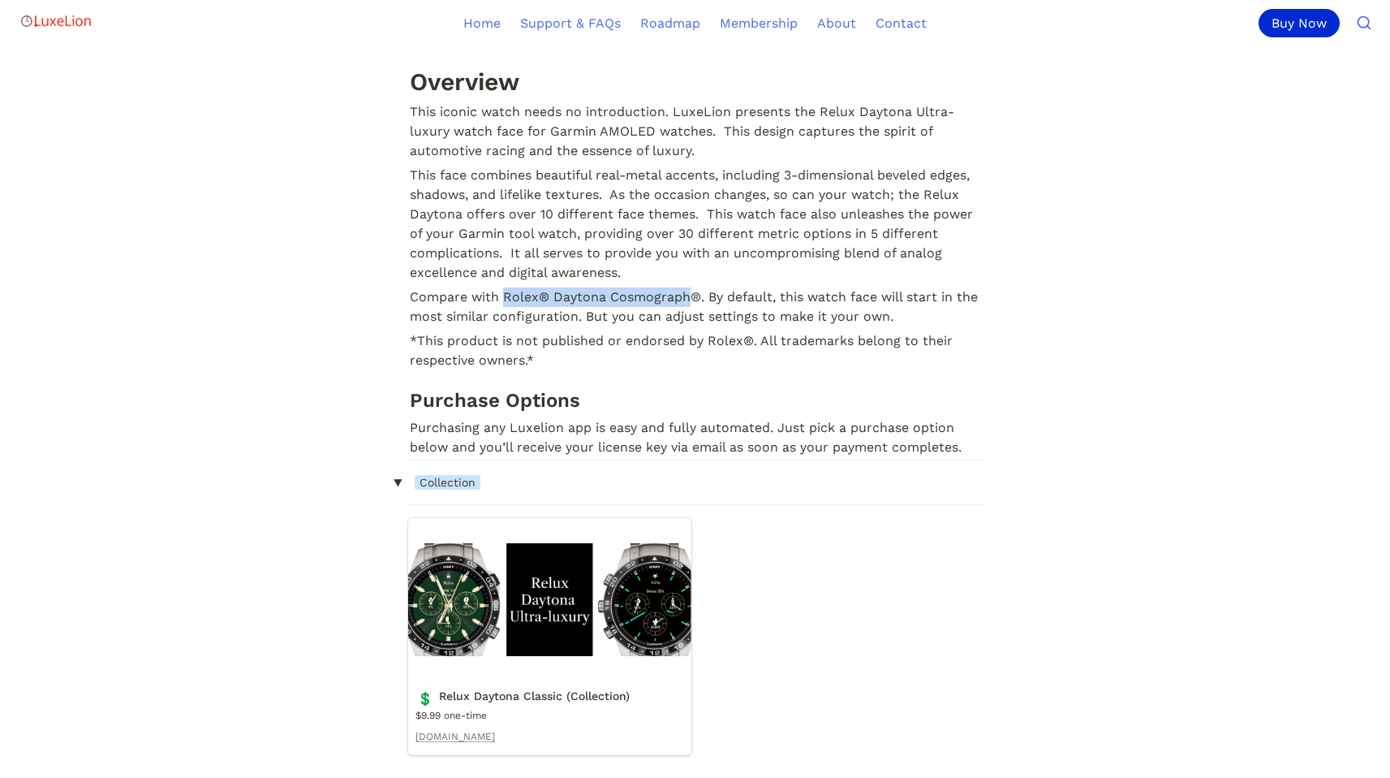
drag, startPoint x: 505, startPoint y: 298, endPoint x: 690, endPoint y: 294, distance: 185.1
click at [690, 294] on p "Compare with Rolex® Daytona Cosmograph®. By default, this watch face will start…" at bounding box center [695, 307] width 575 height 44
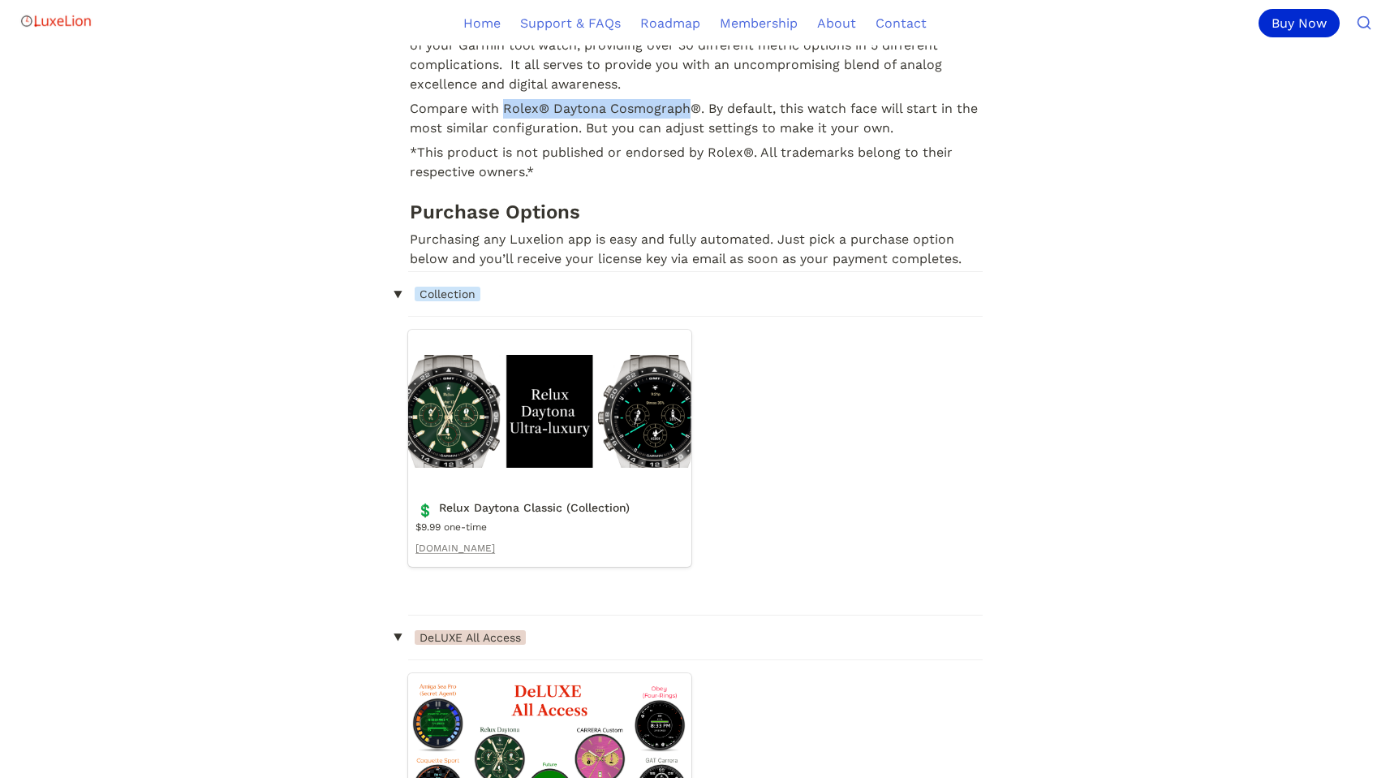
scroll to position [1128, 0]
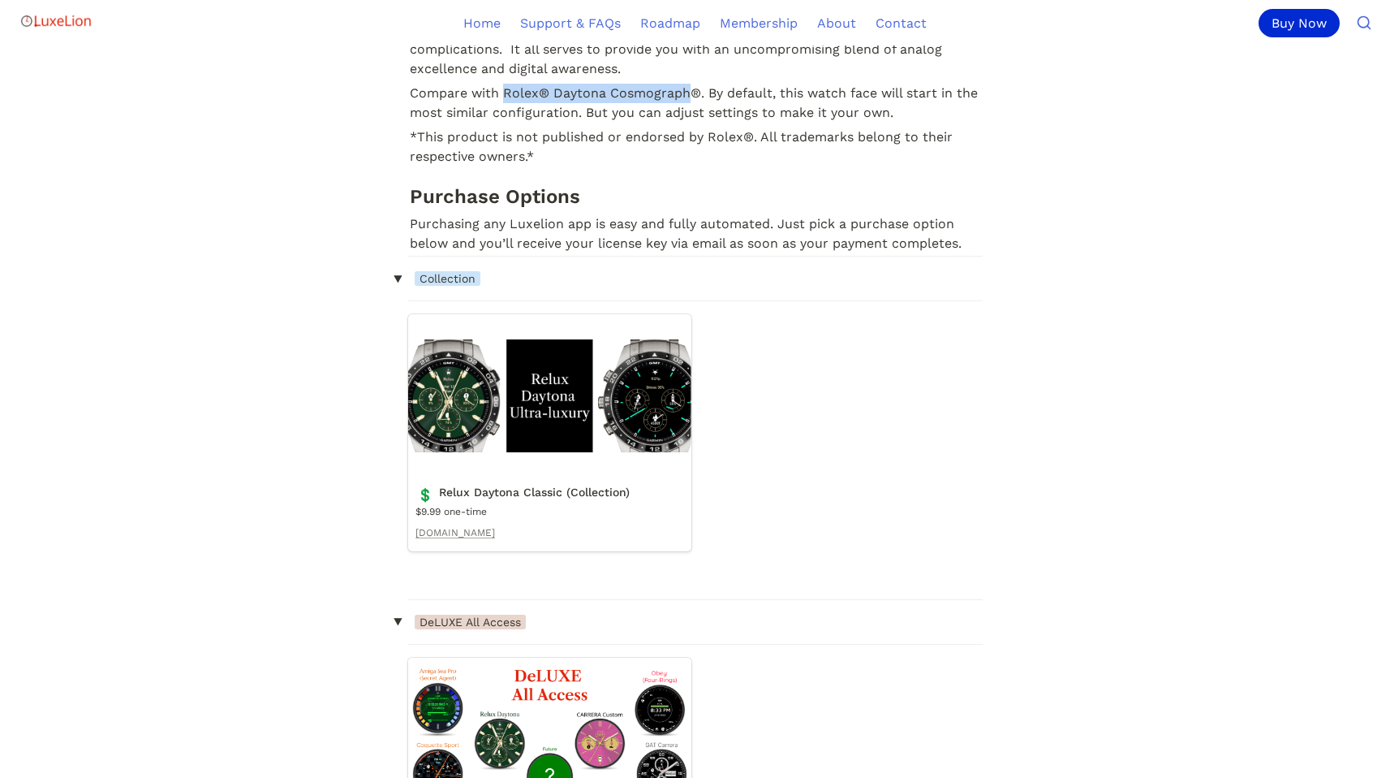
click at [641, 416] on link "Relux Daytona Classic (Collection)" at bounding box center [549, 432] width 283 height 236
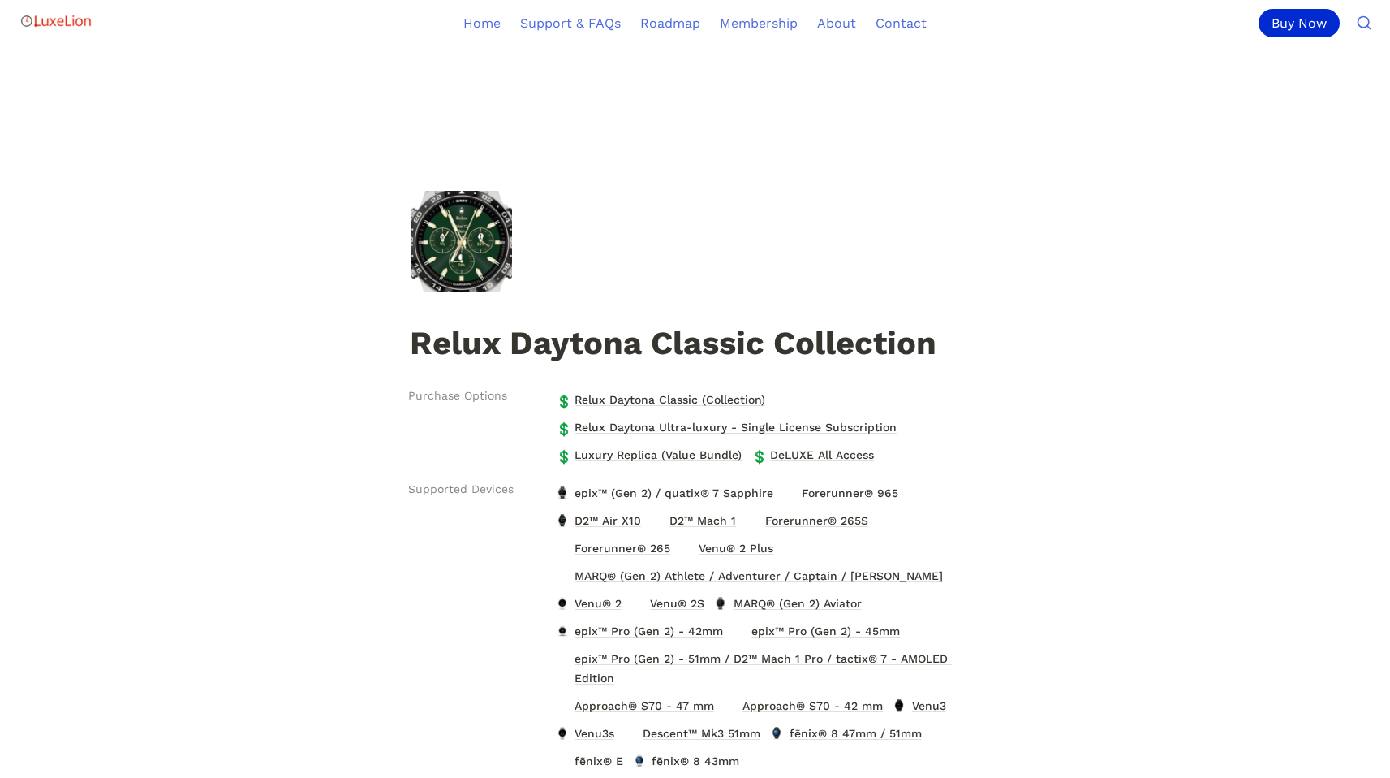
scroll to position [108, 0]
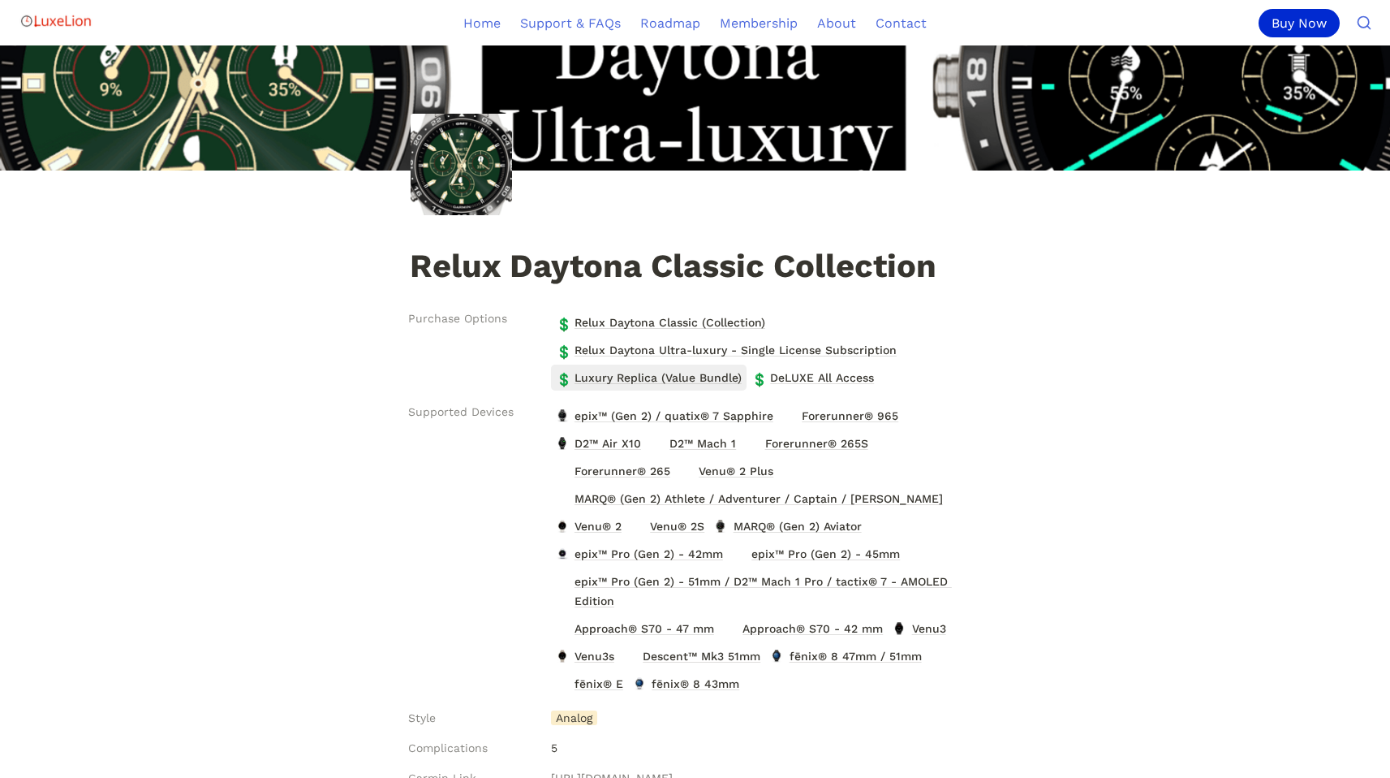
click at [670, 380] on span "Luxury Replica (Value Bundle)" at bounding box center [658, 377] width 170 height 21
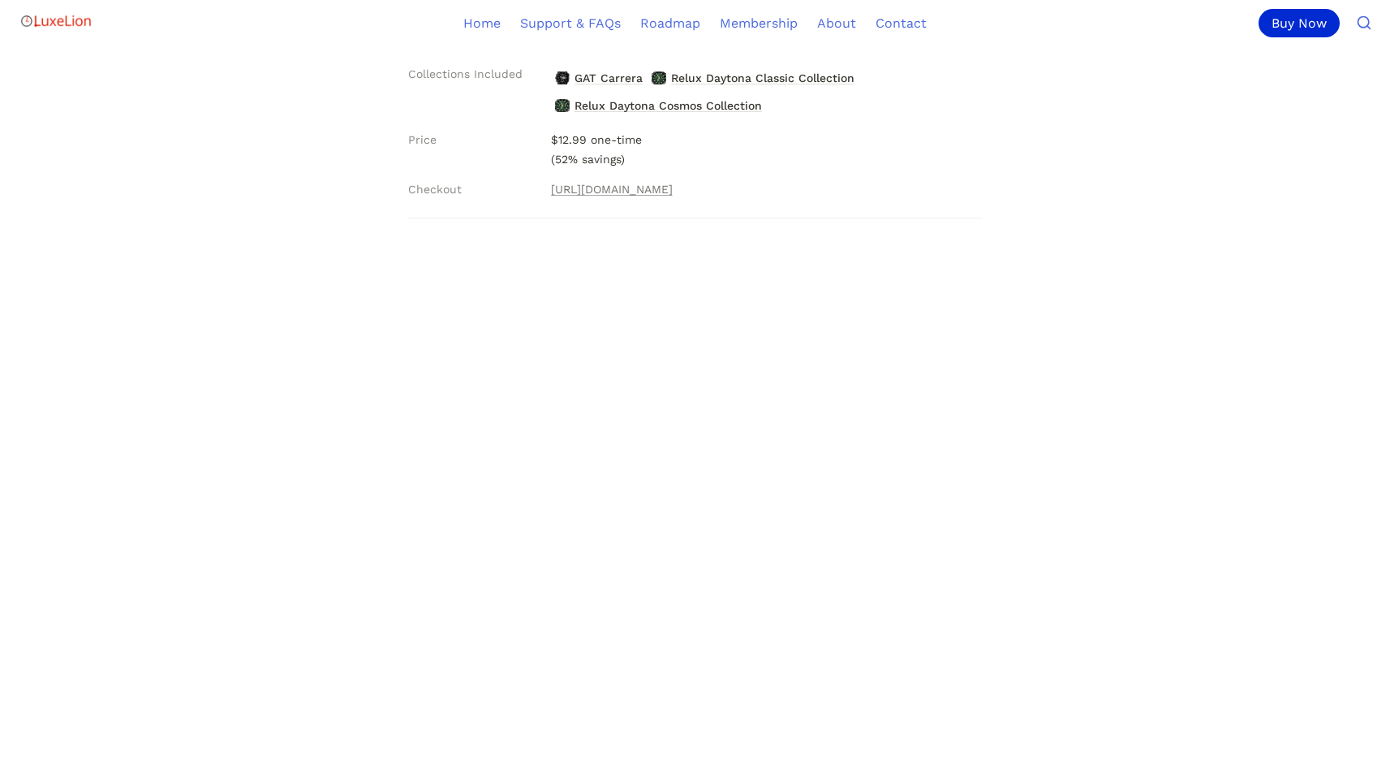
scroll to position [361, 0]
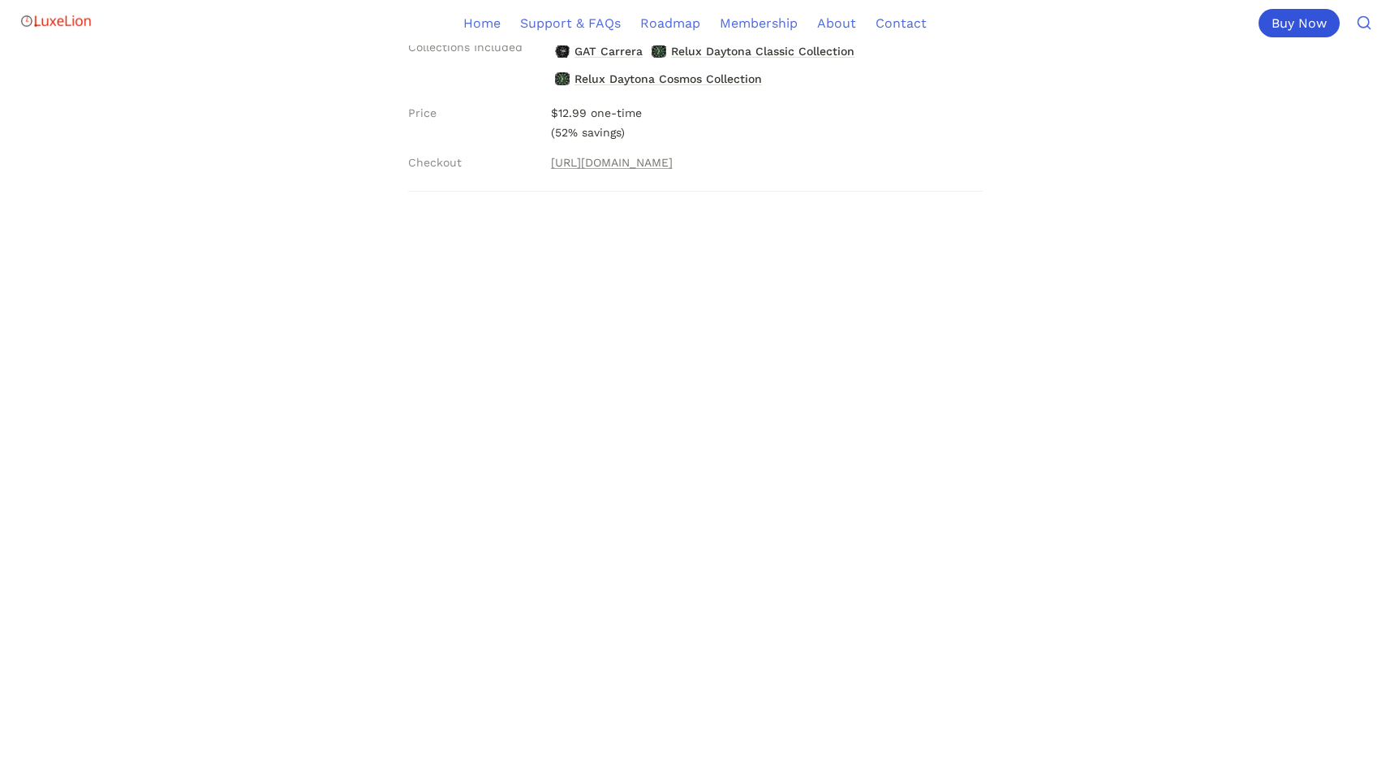
click at [1282, 22] on div "Buy Now" at bounding box center [1299, 23] width 81 height 28
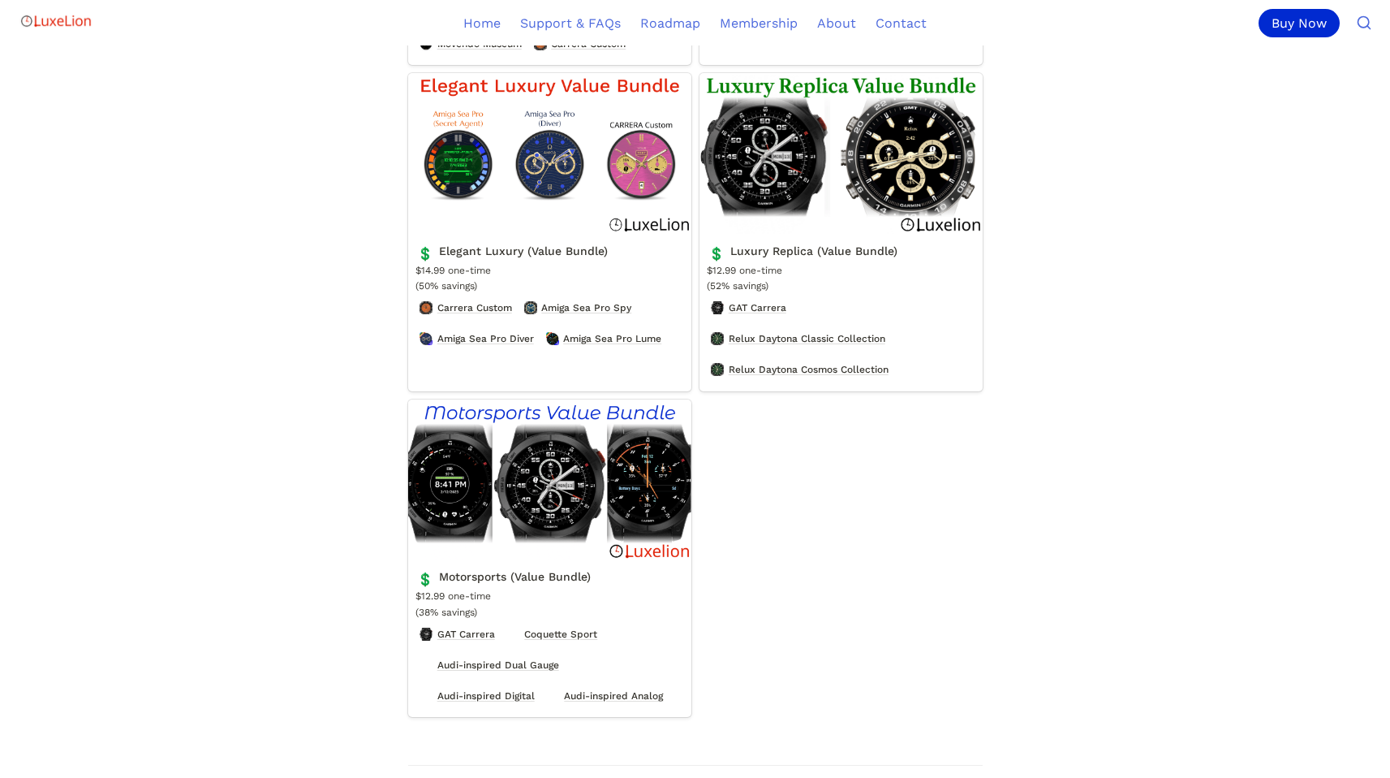
scroll to position [735, 0]
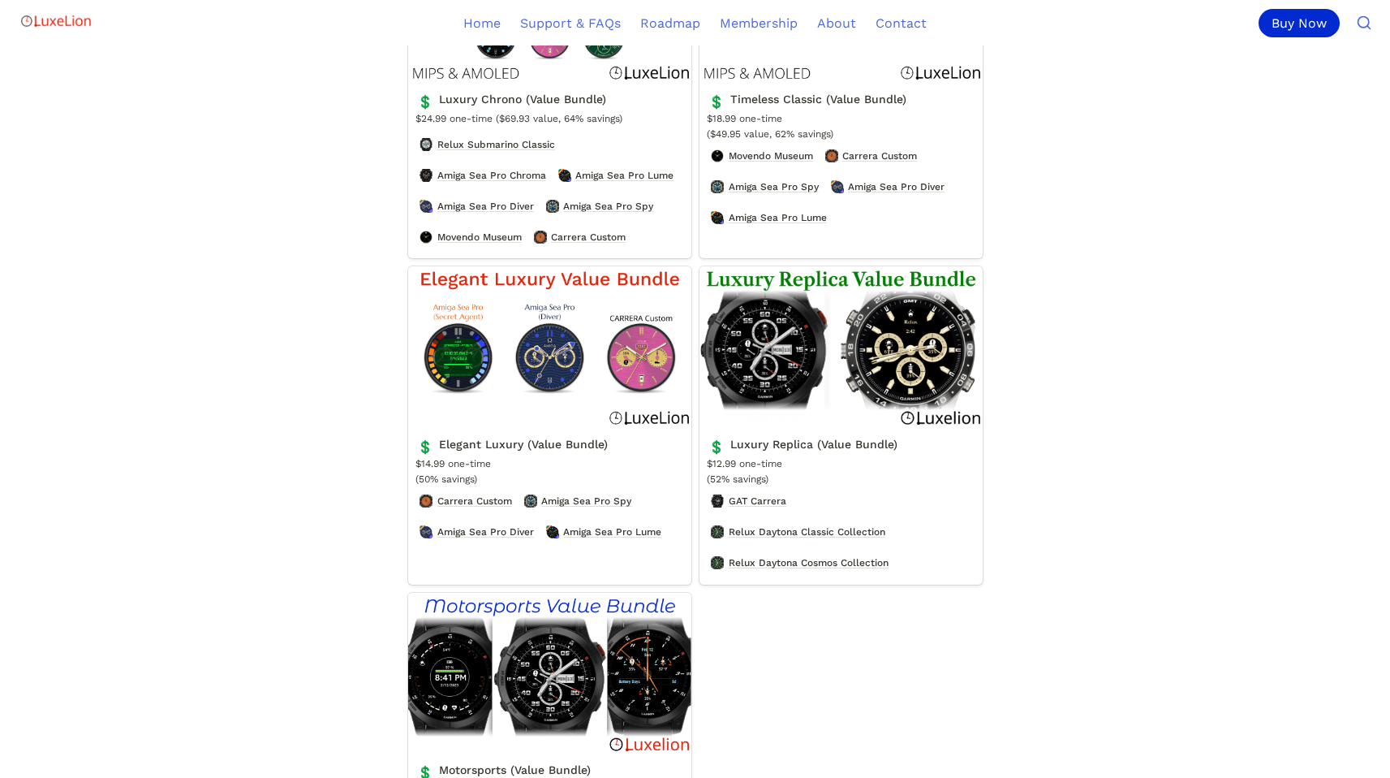
click at [804, 367] on link "Luxury Replica (Value Bundle)" at bounding box center [841, 425] width 283 height 318
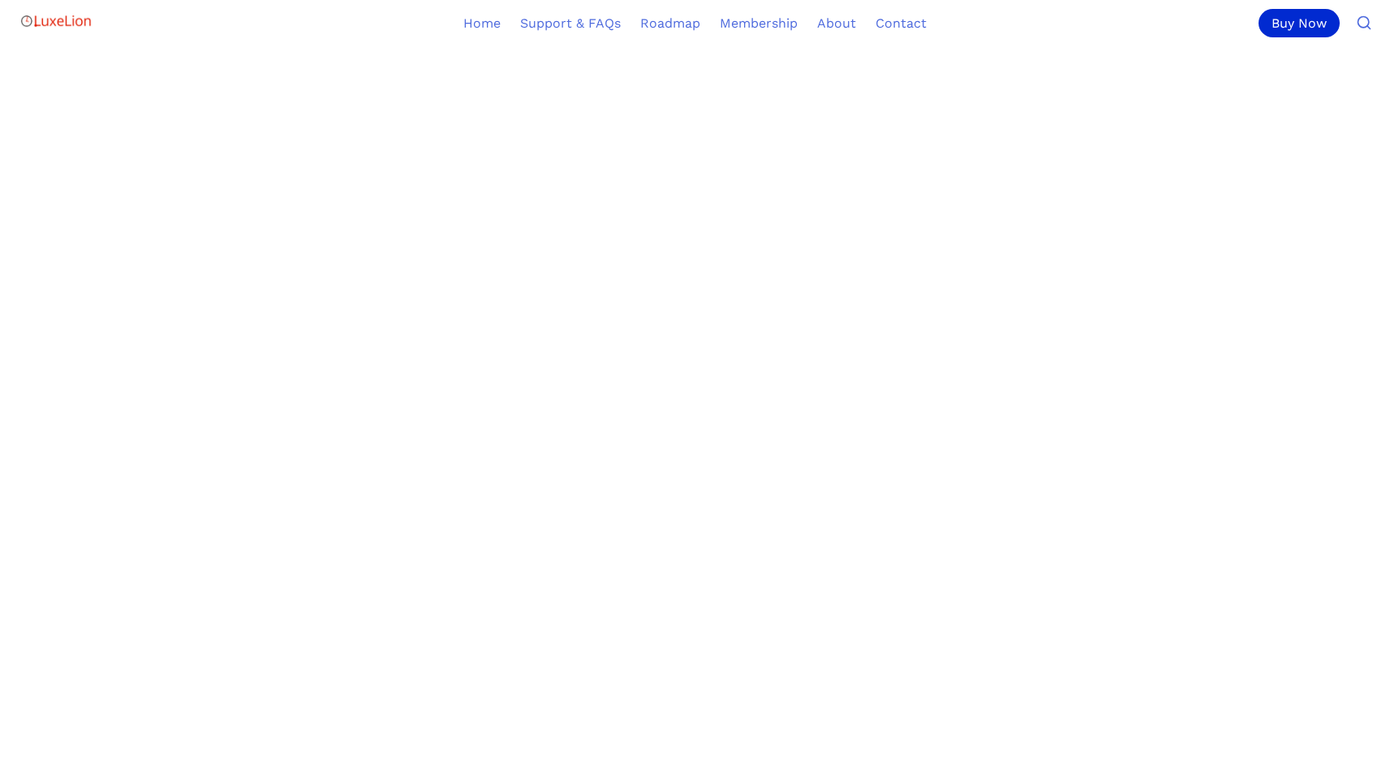
scroll to position [1115, 0]
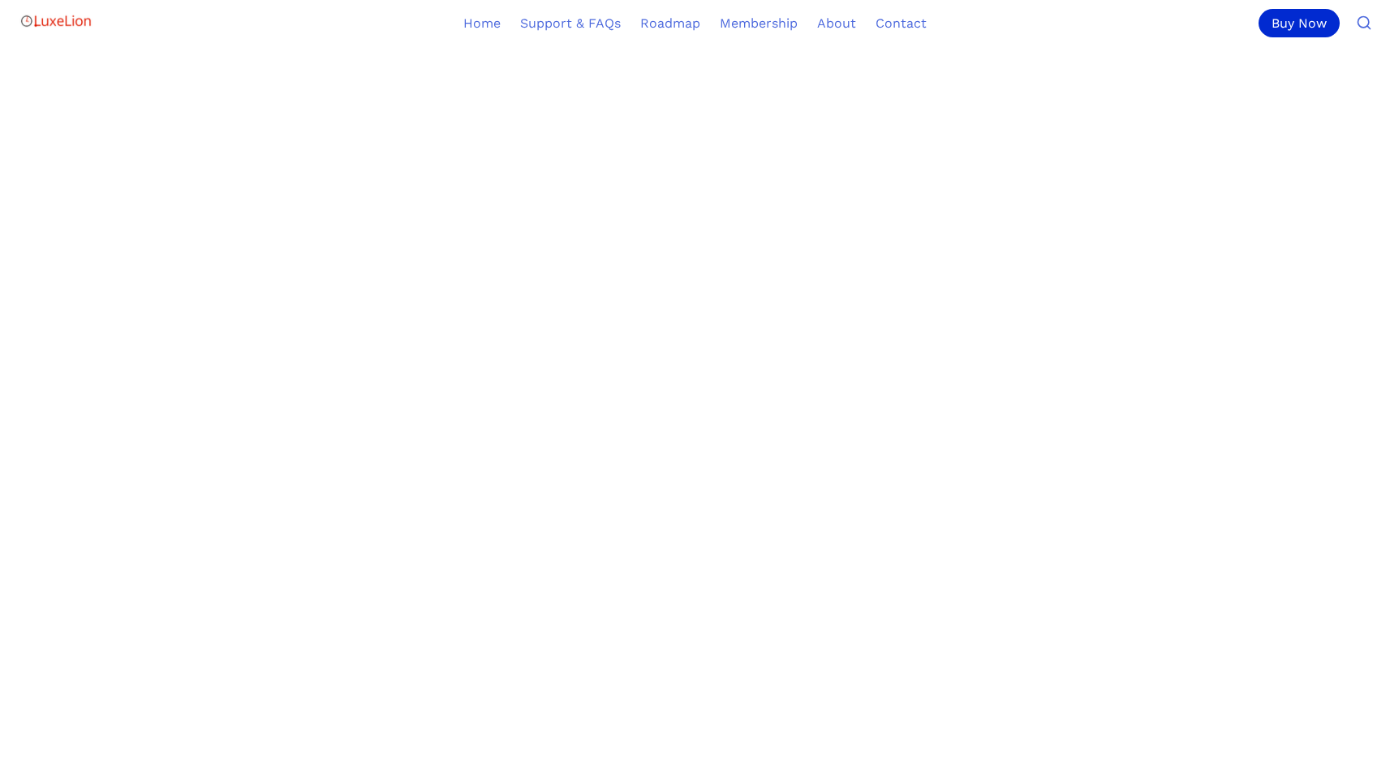
scroll to position [1197, 0]
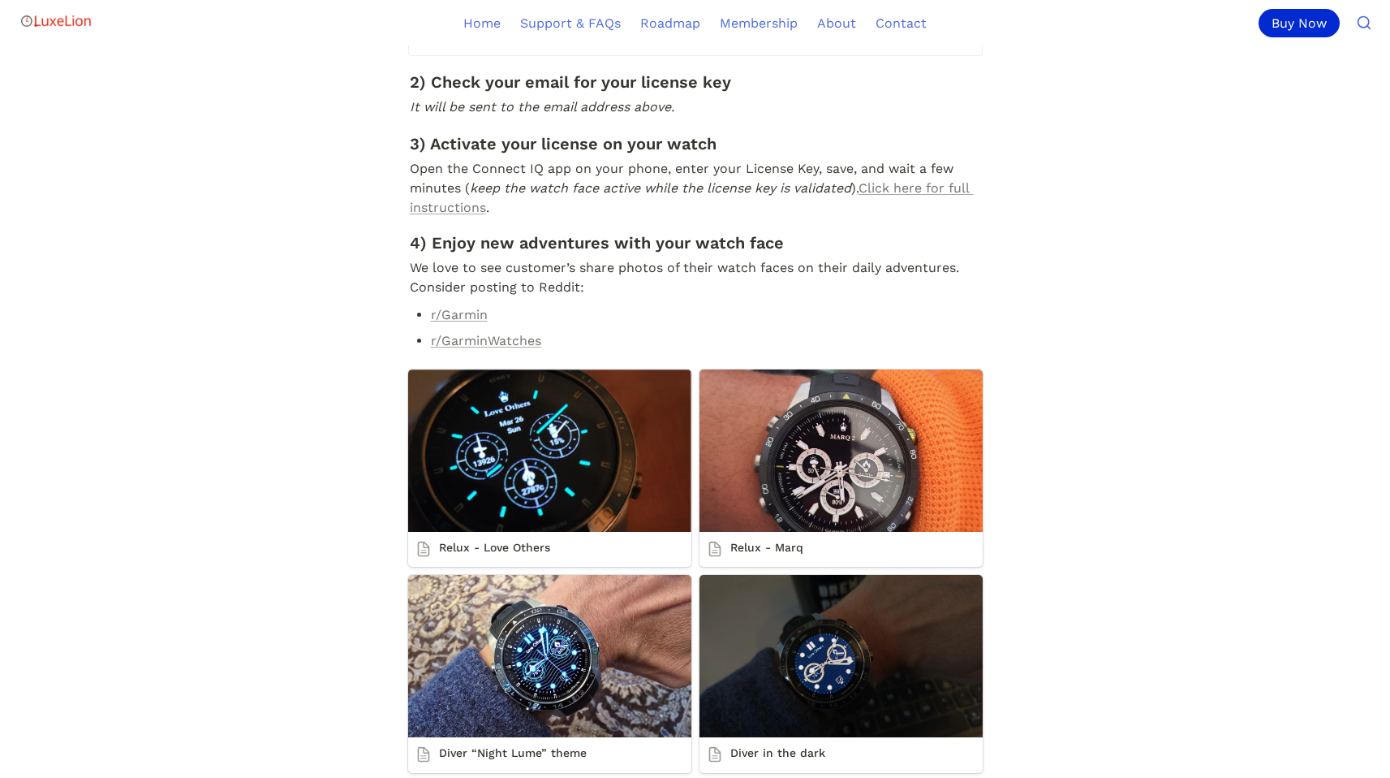
scroll to position [733, 0]
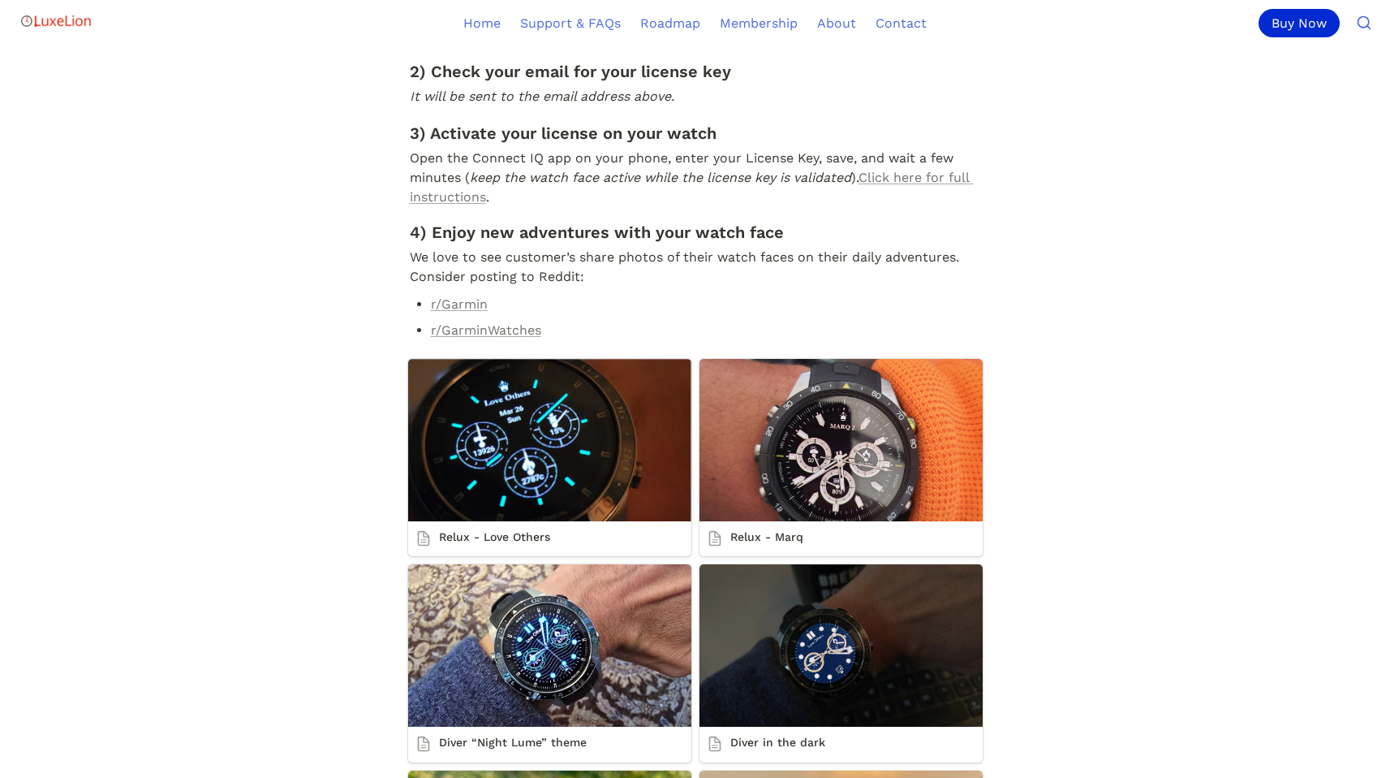
click at [1319, 513] on main "🥳 Congratulations on your purchase! ℹ️ Order ID: 68719154 License Key Is Being …" at bounding box center [695, 723] width 1390 height 2823
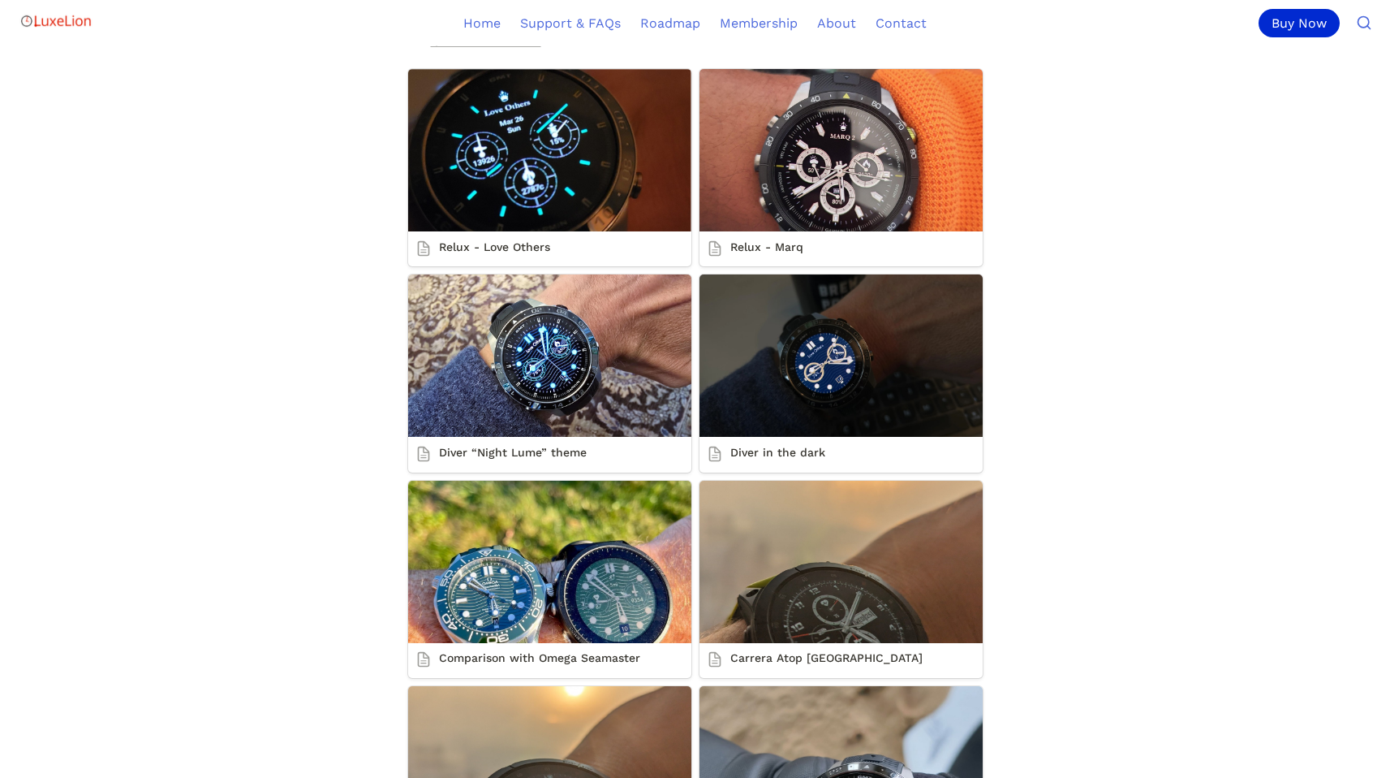
scroll to position [838, 0]
